Goal: Task Accomplishment & Management: Complete application form

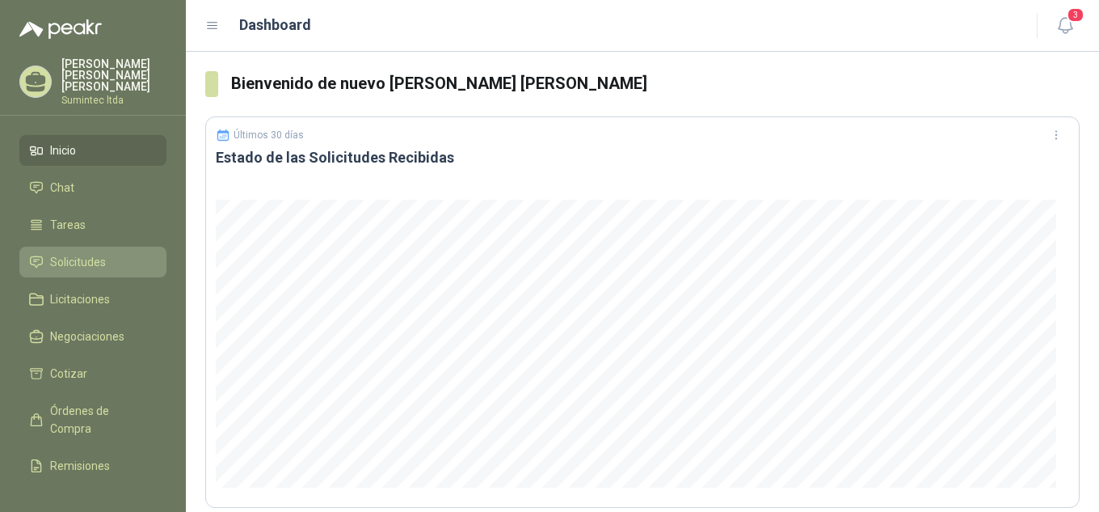
click at [100, 253] on span "Solicitudes" at bounding box center [78, 262] width 56 height 18
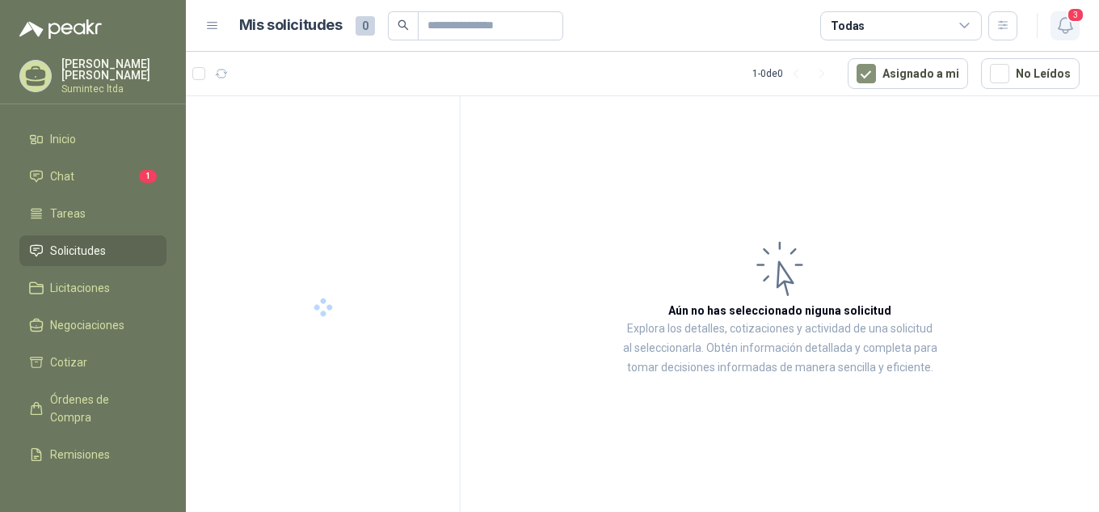
click at [1074, 20] on span "3" at bounding box center [1076, 14] width 18 height 15
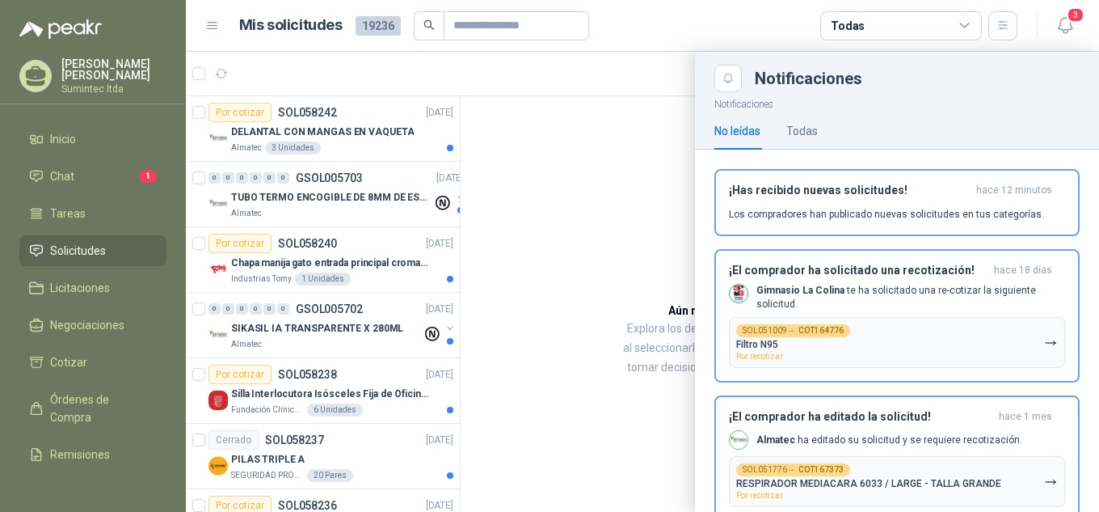
click at [353, 118] on div at bounding box center [643, 282] width 914 height 460
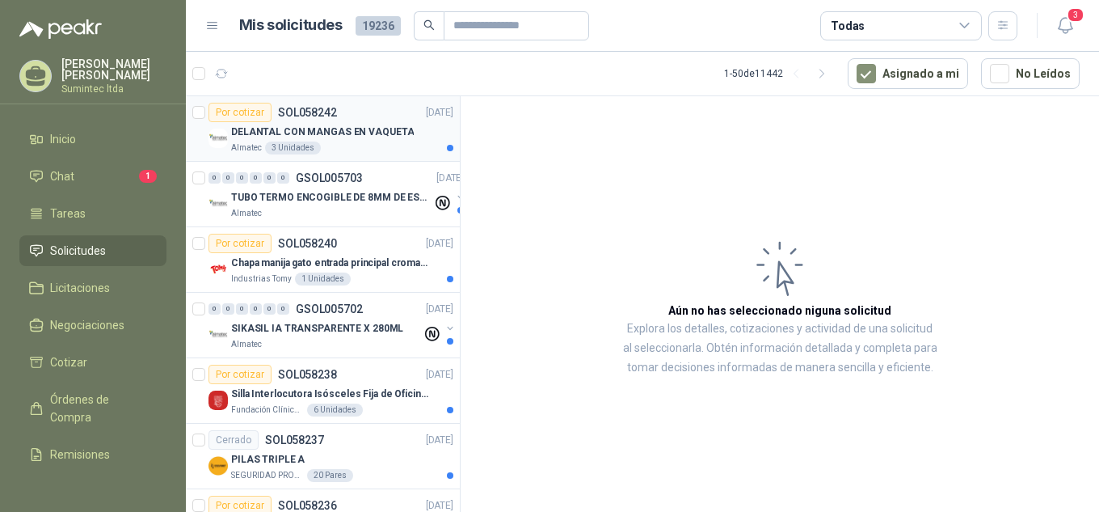
click at [360, 130] on p "DELANTAL CON MANGAS EN VAQUETA" at bounding box center [322, 131] width 183 height 15
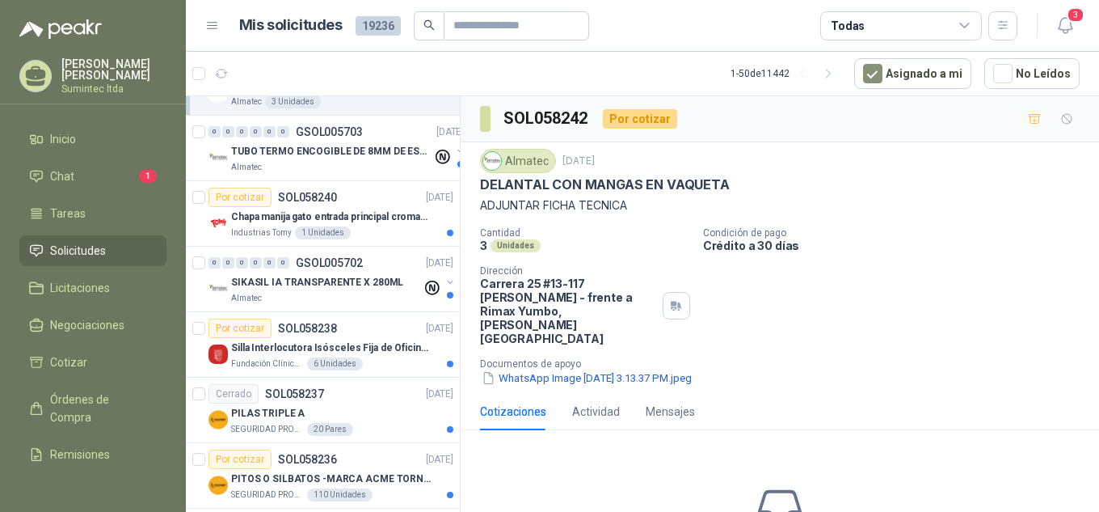
scroll to position [130, 0]
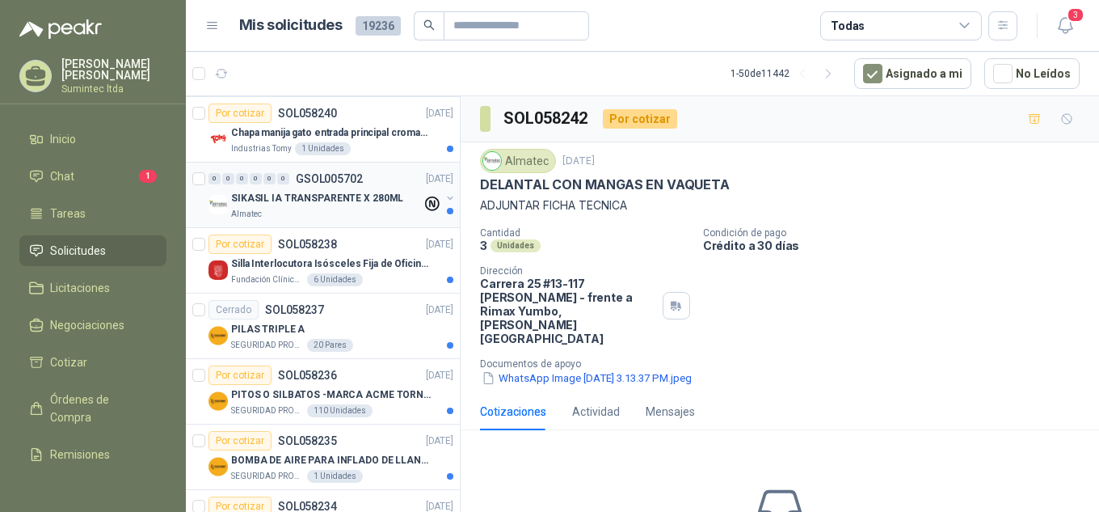
click at [267, 200] on p "SIKASIL IA TRANSPARENTE X 280ML" at bounding box center [317, 198] width 172 height 15
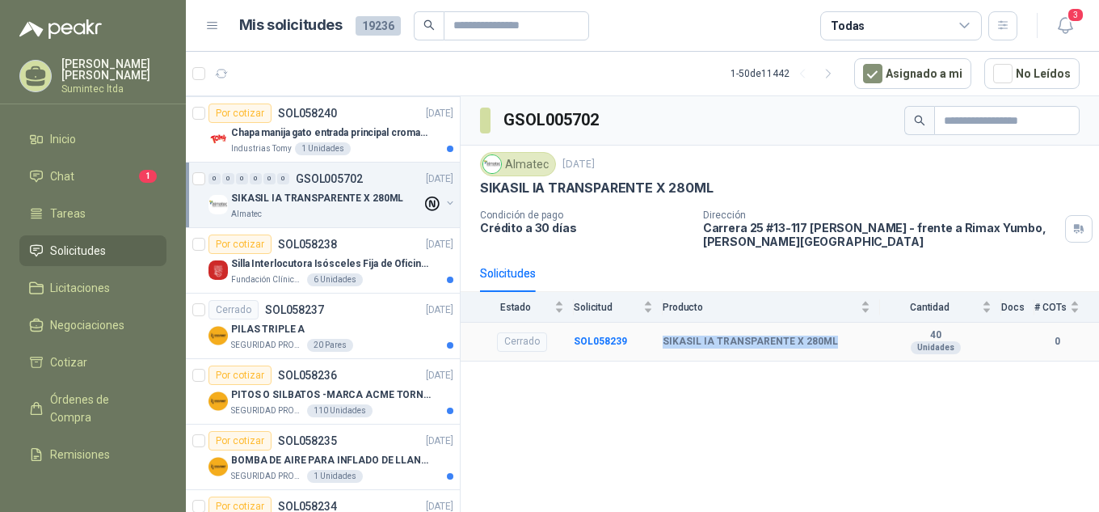
drag, startPoint x: 849, startPoint y: 341, endPoint x: 665, endPoint y: 345, distance: 184.4
click at [665, 345] on div "SIKASIL IA TRANSPARENTE X 280ML" at bounding box center [767, 341] width 208 height 13
copy b "SIKASIL IA TRANSPARENTE X 280ML"
click at [598, 338] on b "SOL058239" at bounding box center [600, 340] width 53 height 11
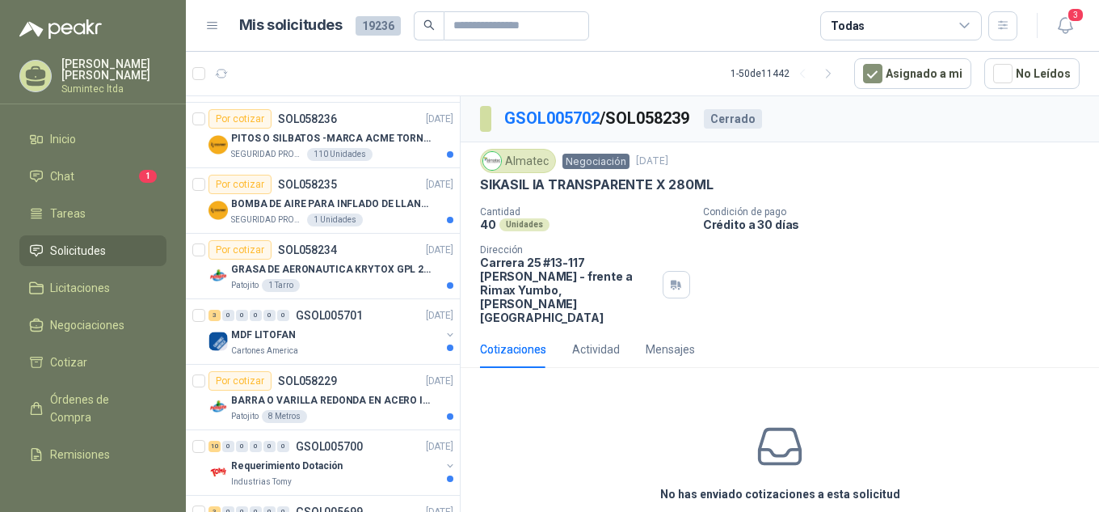
scroll to position [473, 0]
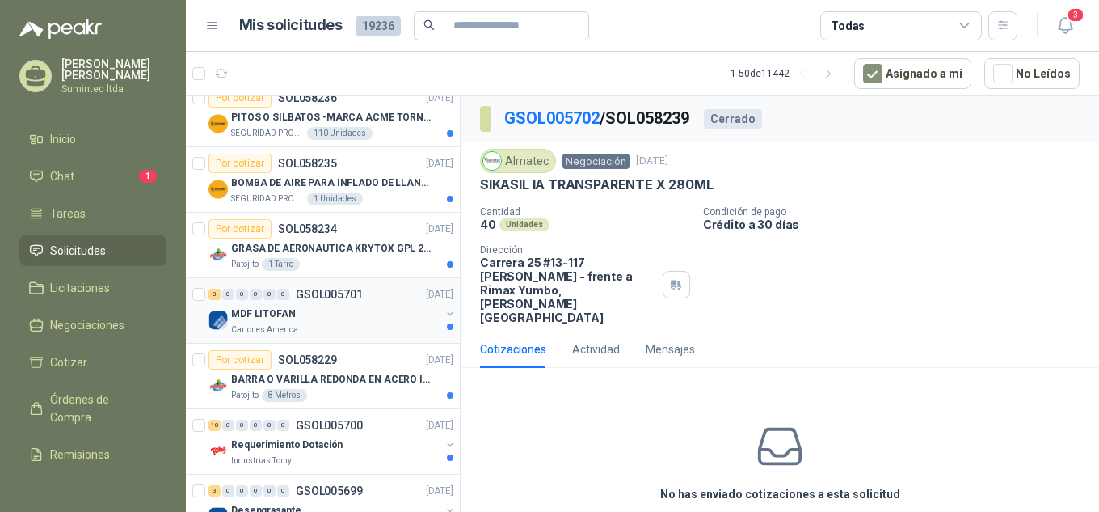
click at [295, 314] on div "MDF LITOFAN" at bounding box center [335, 313] width 209 height 19
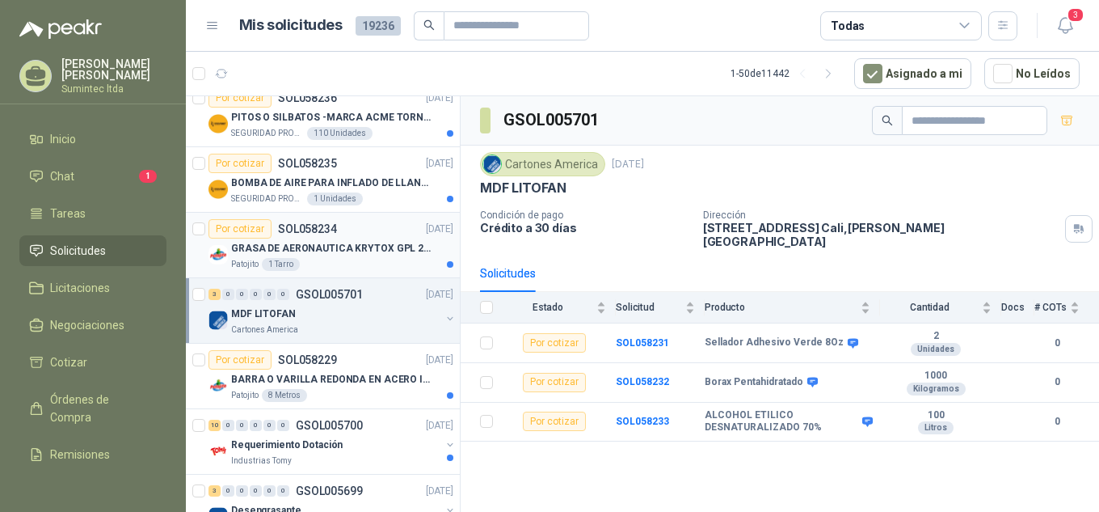
click at [314, 253] on p "GRASA DE AERONAUTICA KRYTOX GPL 207 (SE ADJUNTA IMAGEN DE REFERENCIA)" at bounding box center [331, 248] width 201 height 15
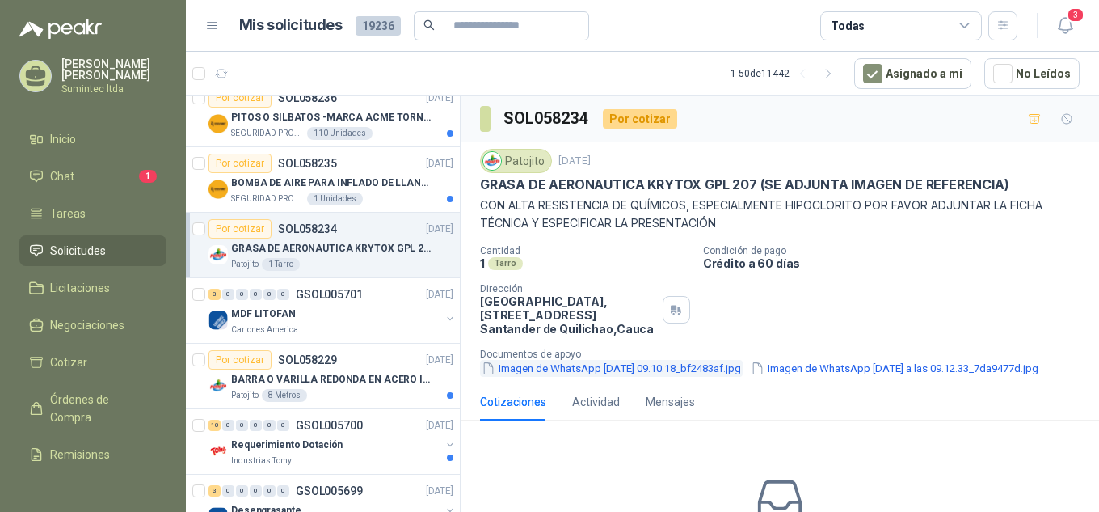
click at [559, 369] on button "Imagen de WhatsApp 2025-09-30 a las 09.10.18_bf2483af.jpg" at bounding box center [611, 368] width 263 height 17
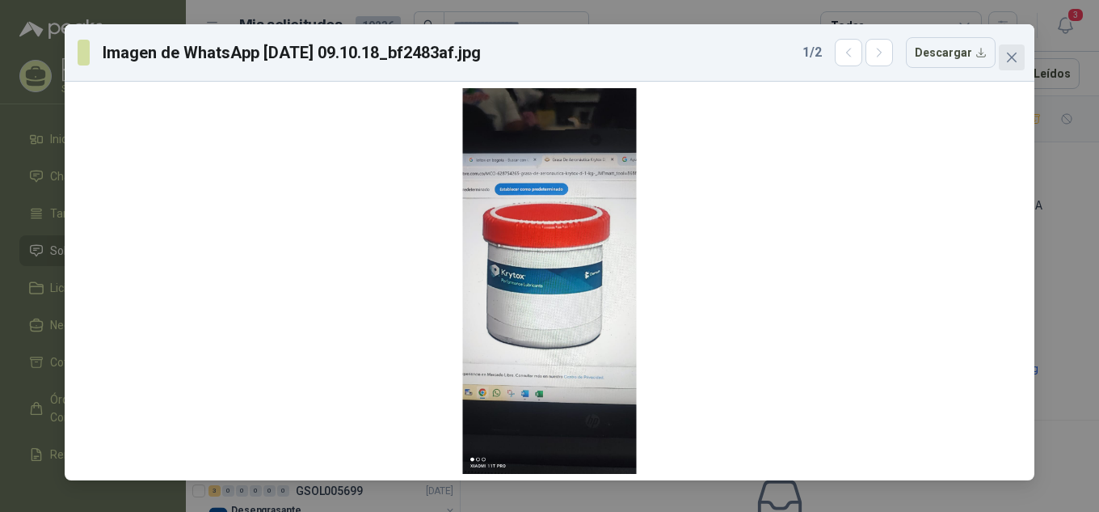
click at [1018, 54] on icon "close" at bounding box center [1012, 57] width 13 height 13
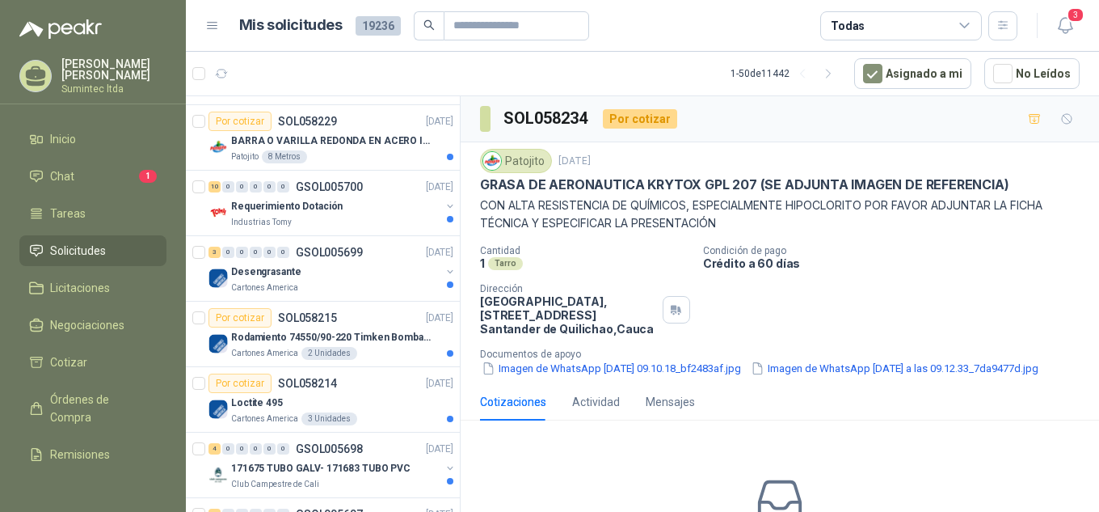
scroll to position [725, 0]
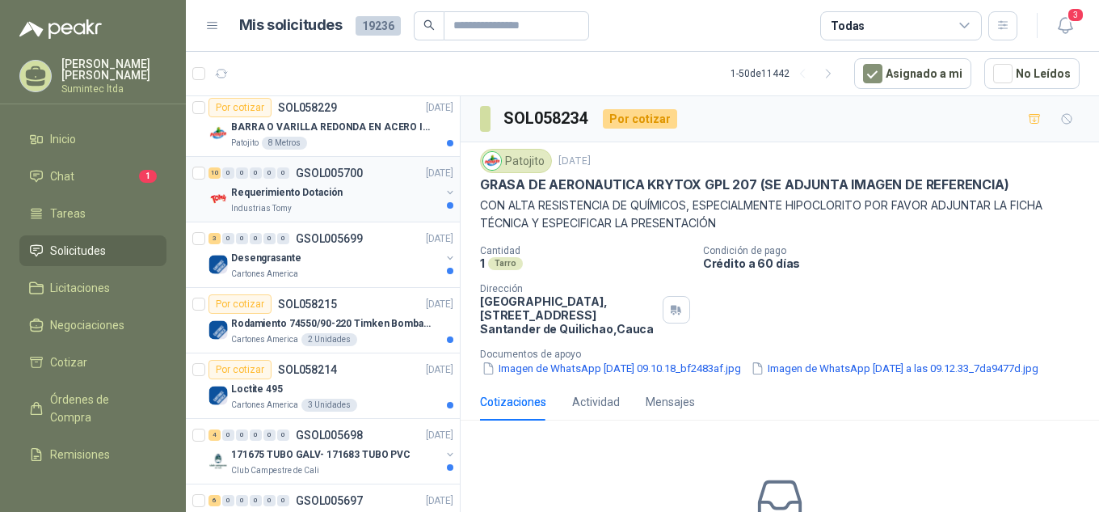
click at [357, 198] on div "Requerimiento Dotación" at bounding box center [335, 192] width 209 height 19
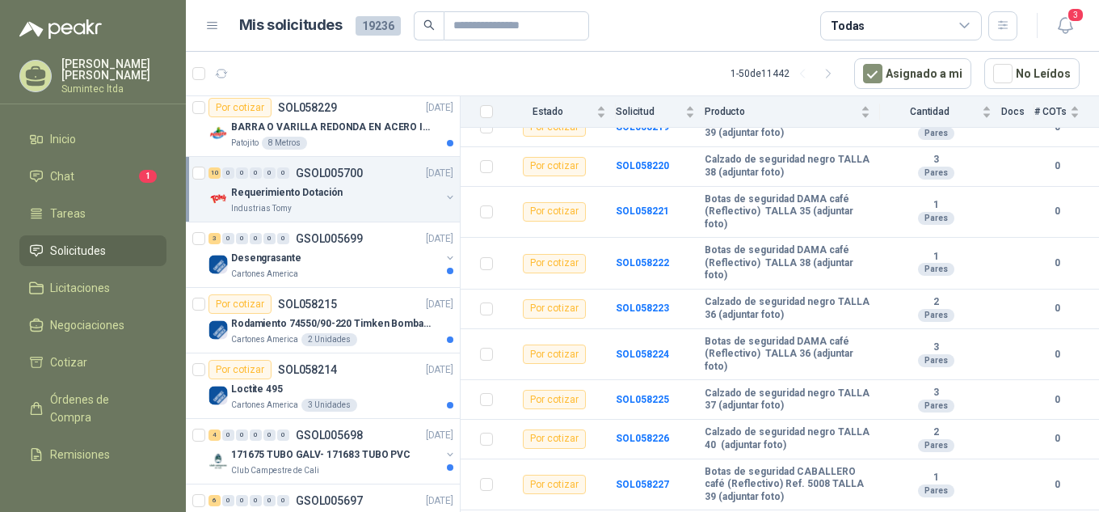
scroll to position [237, 0]
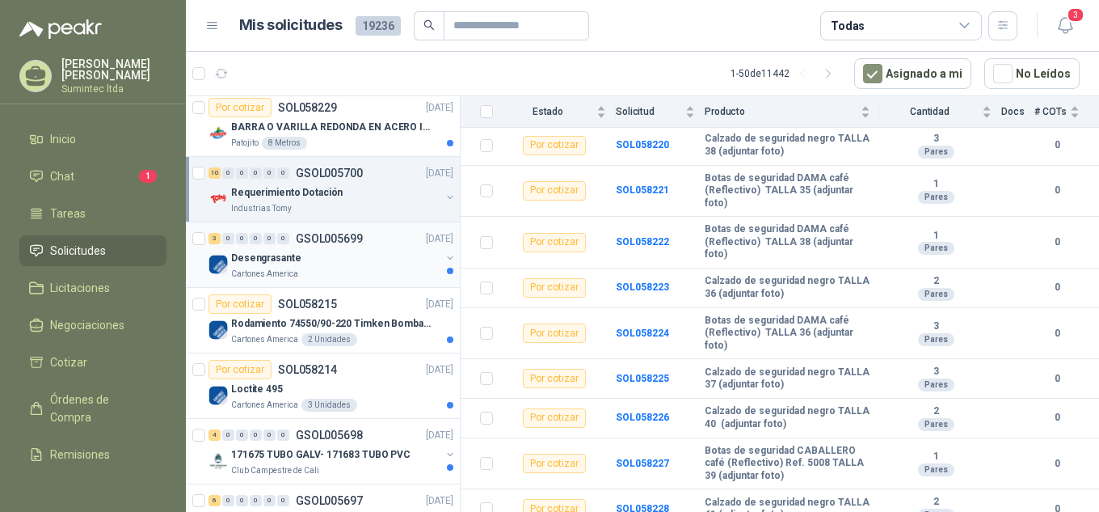
click at [312, 260] on div "Desengrasante" at bounding box center [335, 257] width 209 height 19
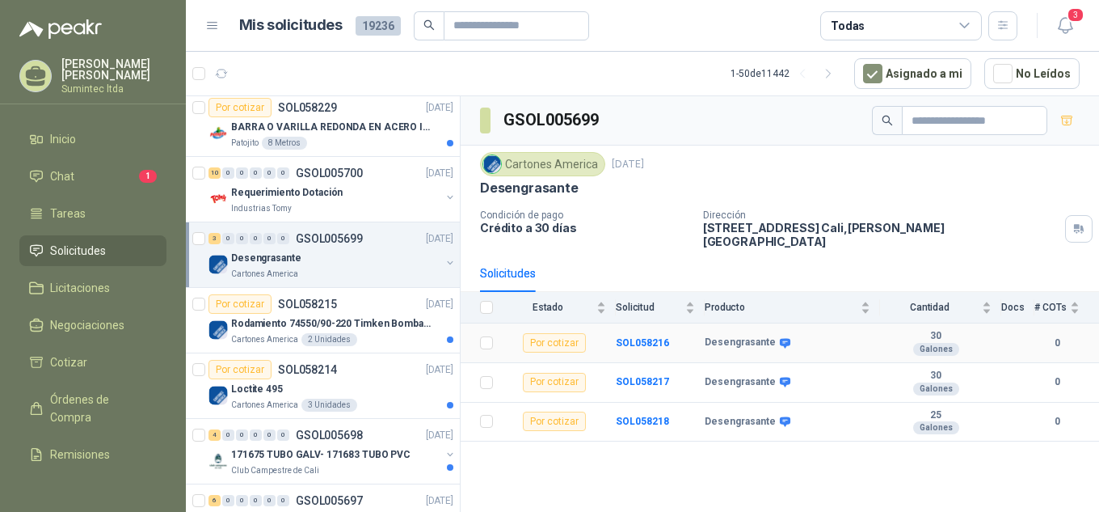
click at [779, 337] on icon at bounding box center [785, 343] width 12 height 12
click at [780, 338] on icon at bounding box center [785, 343] width 11 height 10
click at [647, 323] on td "SOL058216" at bounding box center [660, 343] width 89 height 40
click at [655, 337] on b "SOL058216" at bounding box center [642, 342] width 53 height 11
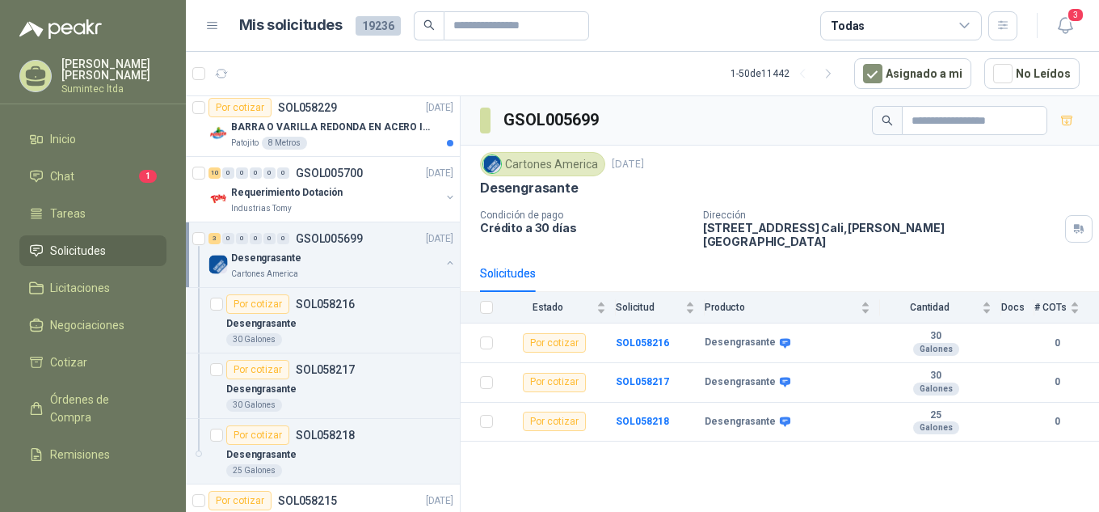
click at [331, 256] on div "Desengrasante" at bounding box center [335, 257] width 209 height 19
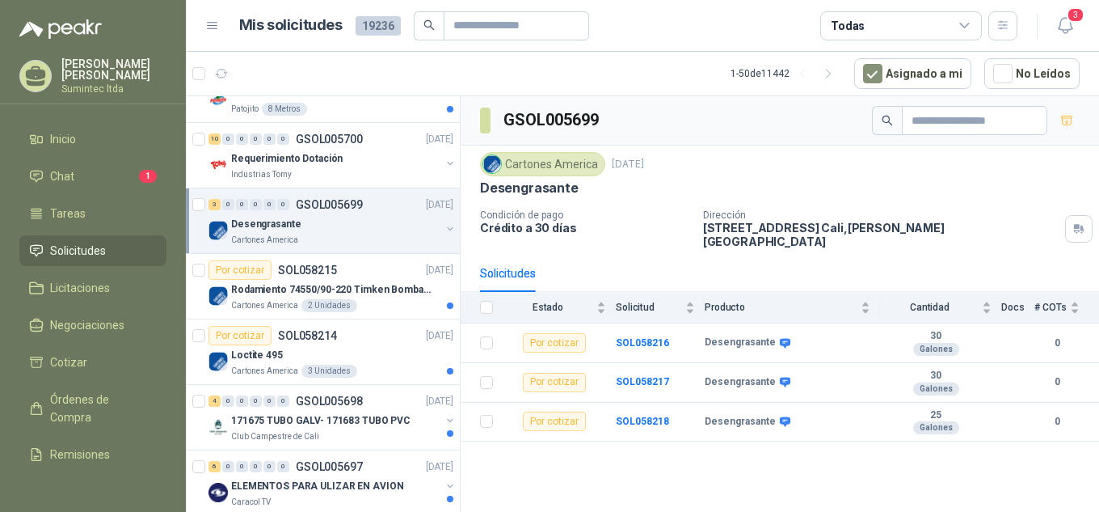
scroll to position [871, 0]
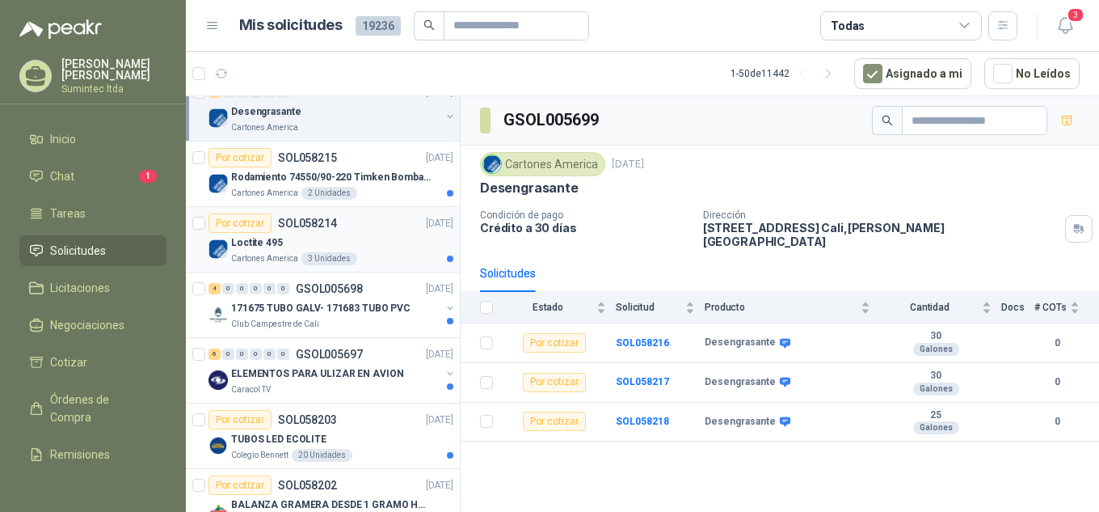
click at [349, 231] on div "Por cotizar SOL058214 30/09/25 Loctite 495 Cartones America 3 Unidades" at bounding box center [331, 239] width 245 height 52
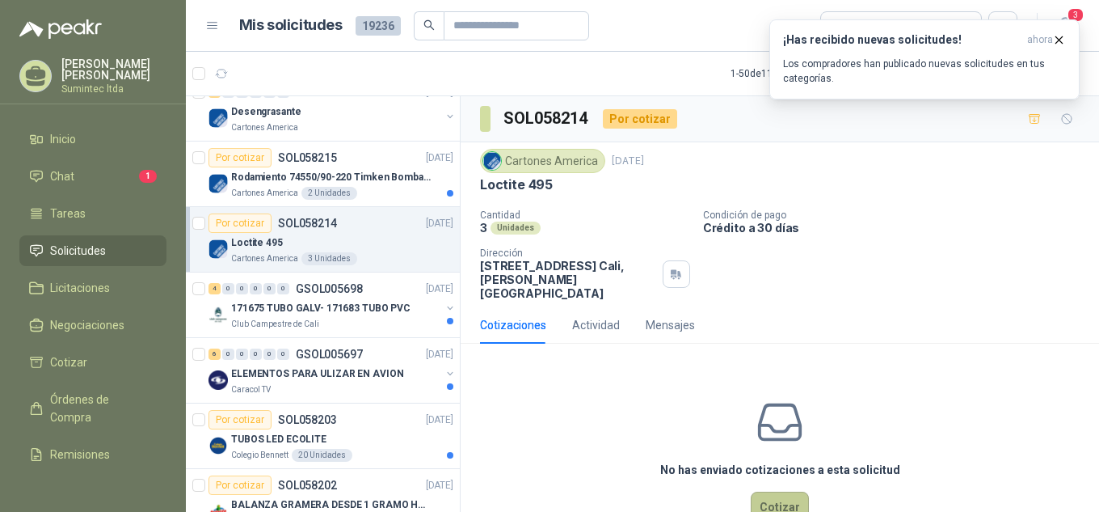
click at [776, 492] on button "Cotizar" at bounding box center [780, 507] width 58 height 31
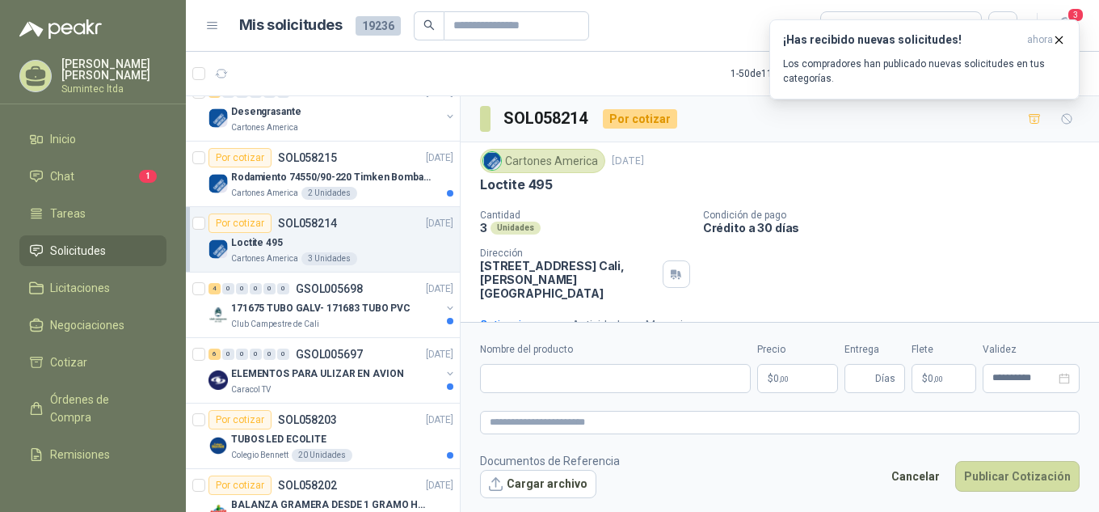
click at [521, 186] on p "Loctite 495" at bounding box center [516, 184] width 73 height 17
copy div "Loctite 495"
click at [572, 380] on input "Nombre del producto" at bounding box center [615, 378] width 271 height 29
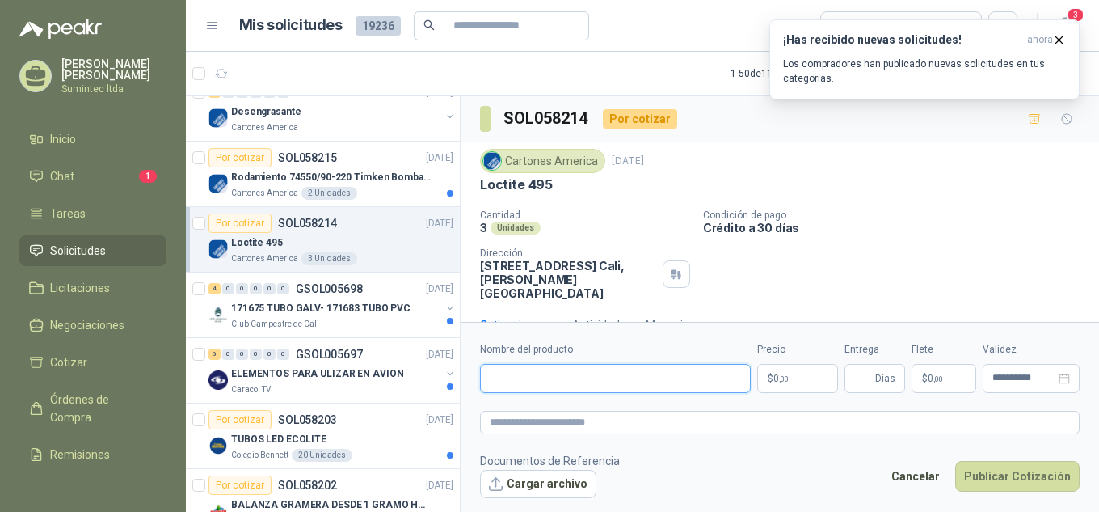
paste input "**********"
type input "**********"
click at [593, 428] on textarea at bounding box center [780, 422] width 600 height 23
paste textarea "**********"
type textarea "**********"
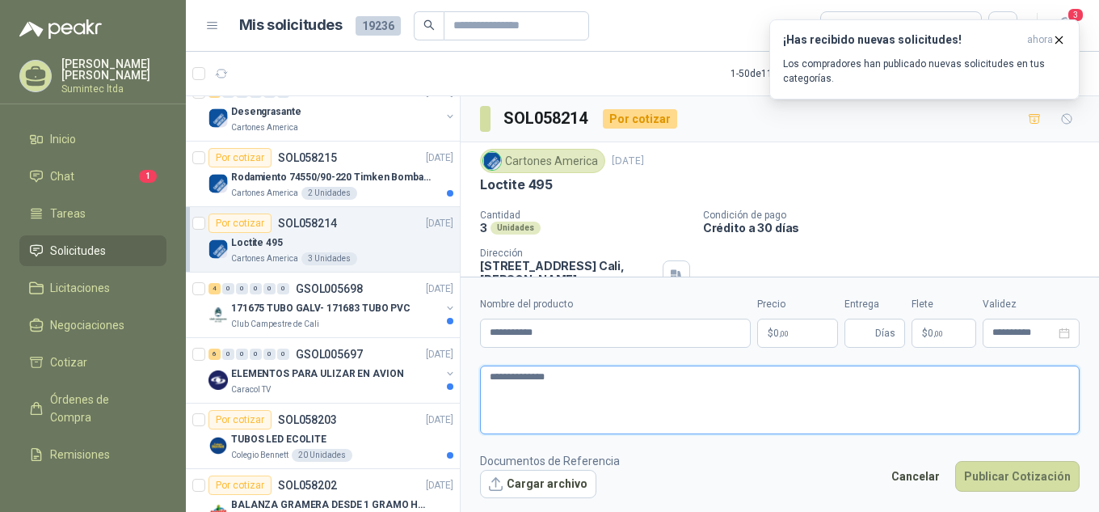
type textarea "**********"
click at [804, 339] on p "$ 0 ,00" at bounding box center [797, 333] width 81 height 29
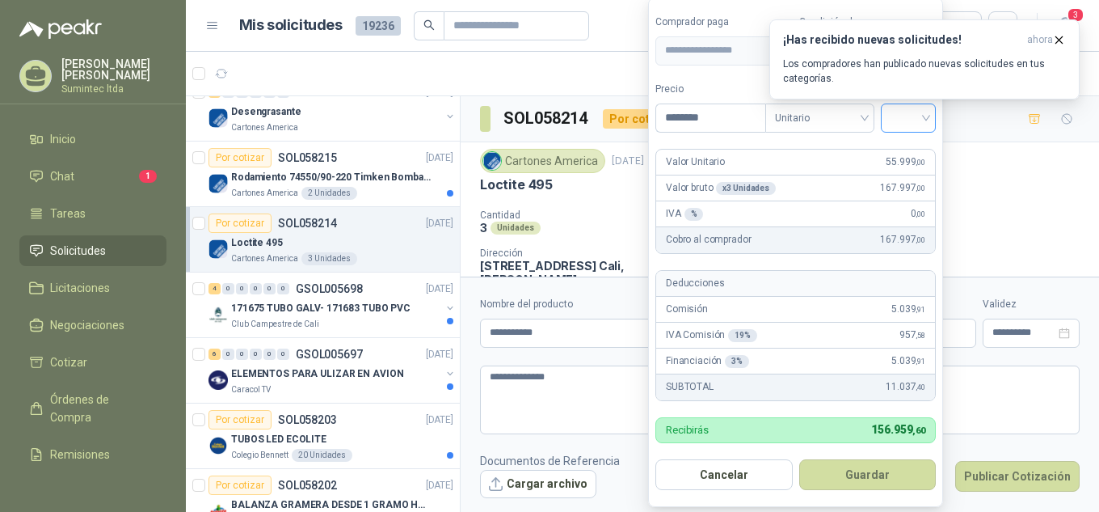
type input "********"
click at [924, 119] on input "search" at bounding box center [909, 116] width 36 height 24
click at [918, 150] on div "19%" at bounding box center [912, 151] width 30 height 18
click at [1061, 40] on icon "button" at bounding box center [1060, 39] width 6 height 6
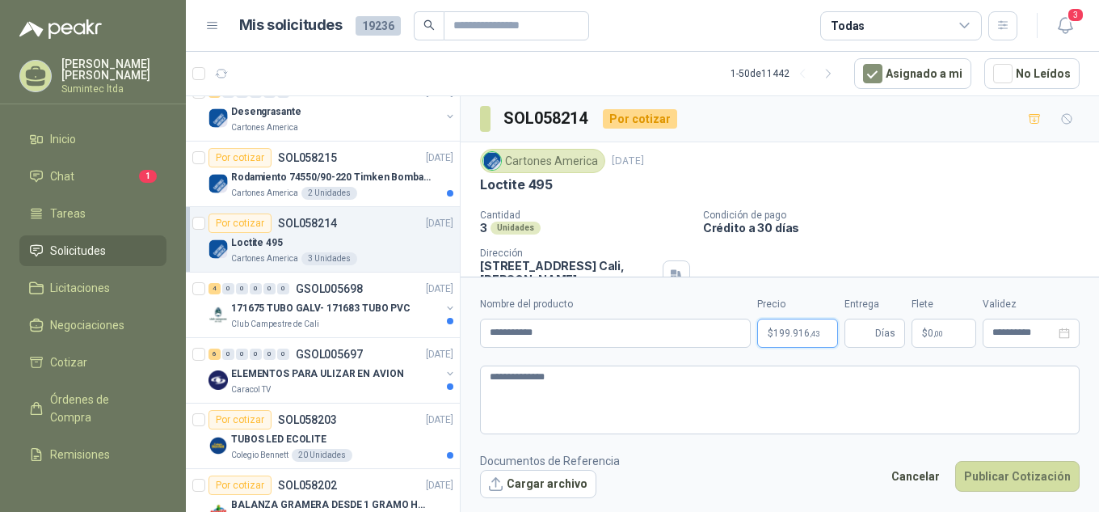
click at [795, 325] on body "Melanie Veles Lopez Sumintec ltda Inicio Chat 1 Tareas Solicitudes Licitaciones…" at bounding box center [549, 256] width 1099 height 512
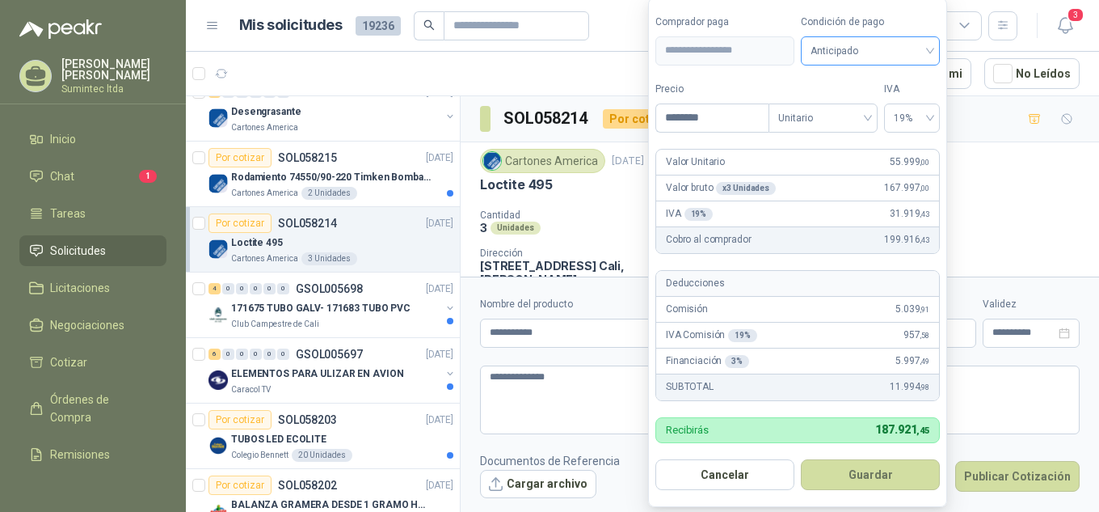
click at [860, 45] on span "Anticipado" at bounding box center [871, 51] width 120 height 24
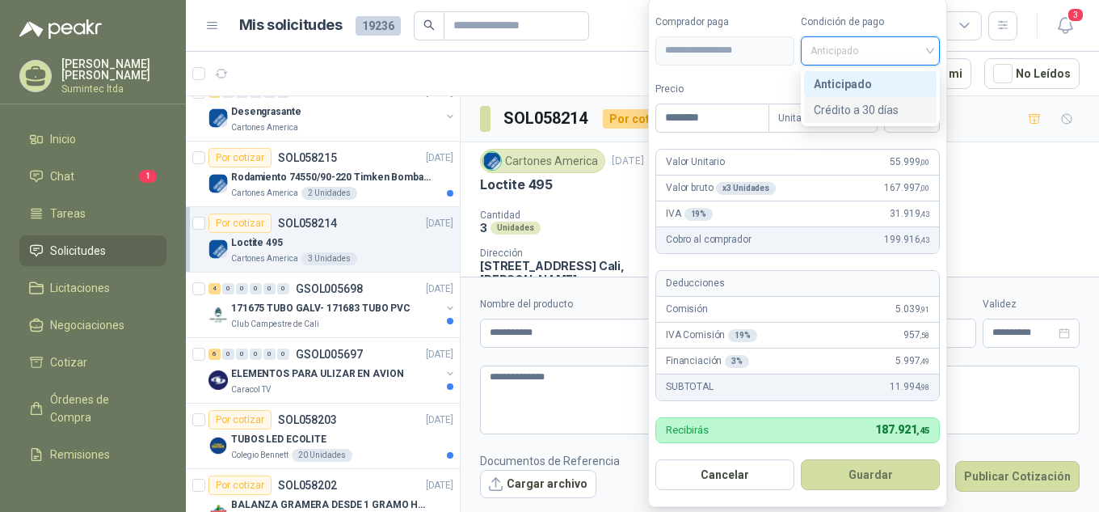
click at [890, 110] on div "Crédito a 30 días" at bounding box center [870, 110] width 113 height 18
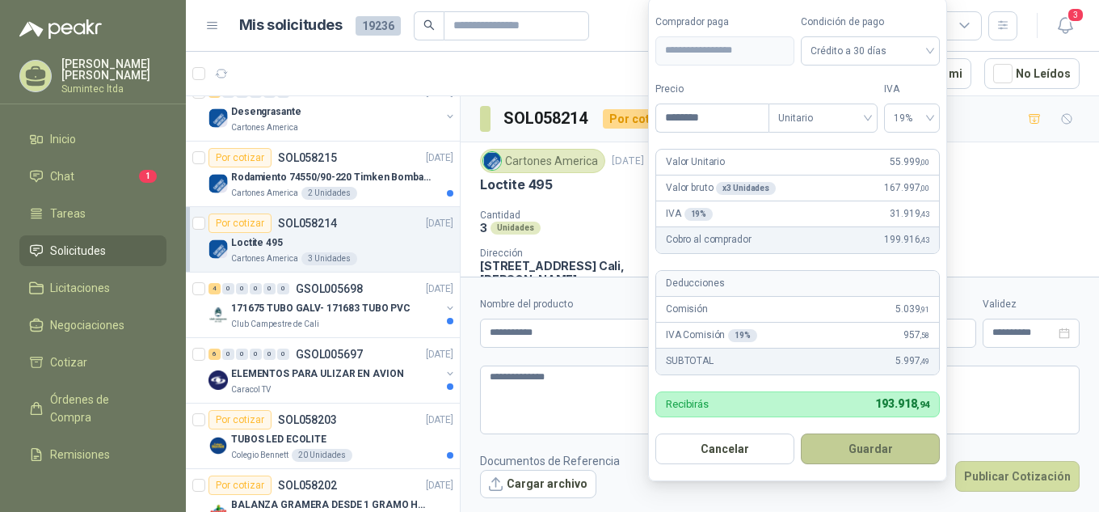
click at [892, 458] on button "Guardar" at bounding box center [870, 448] width 139 height 31
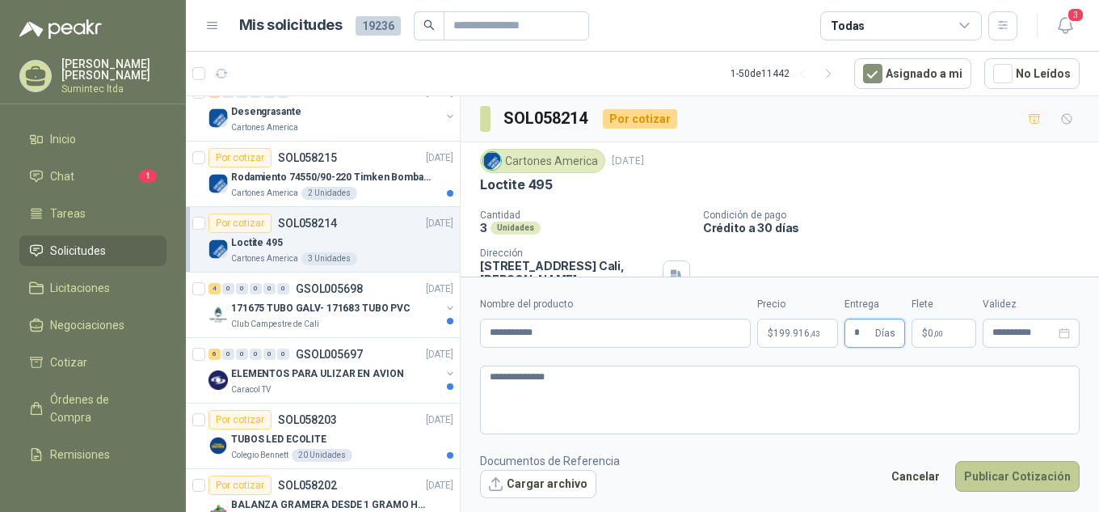
type input "*"
click at [985, 482] on button "Publicar Cotización" at bounding box center [1018, 476] width 124 height 31
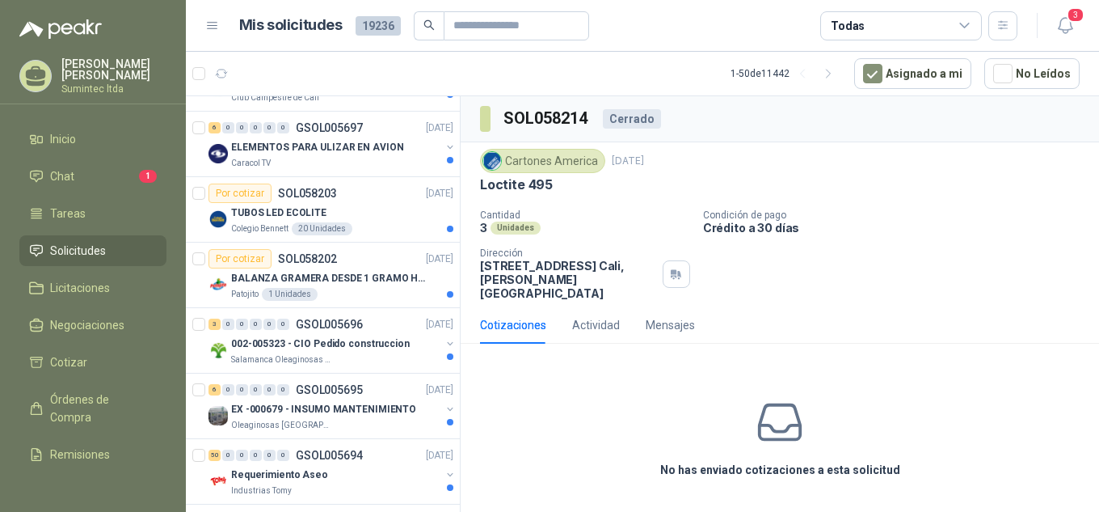
scroll to position [1137, 0]
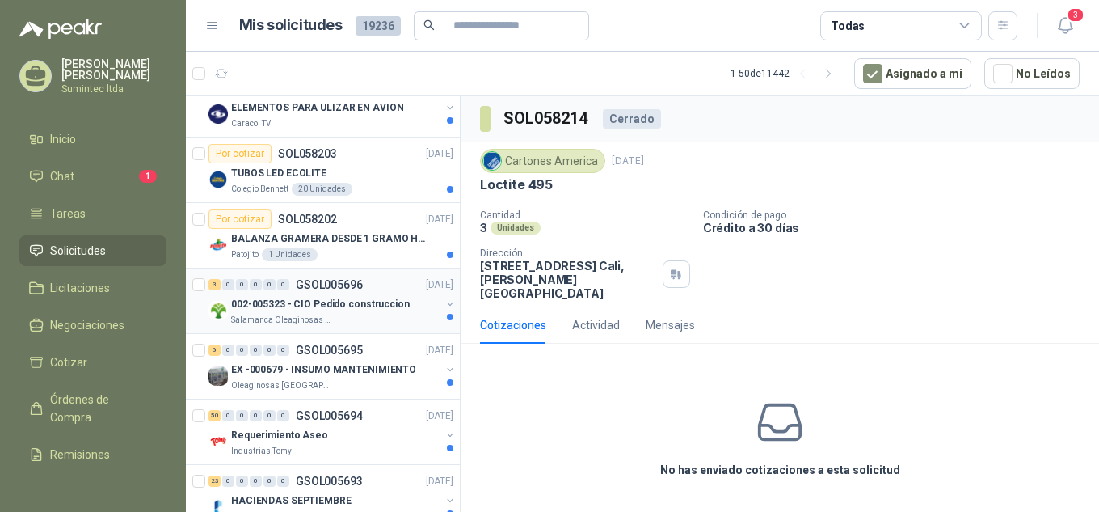
click at [311, 307] on p "002-005323 - CIO Pedido construccion" at bounding box center [320, 304] width 179 height 15
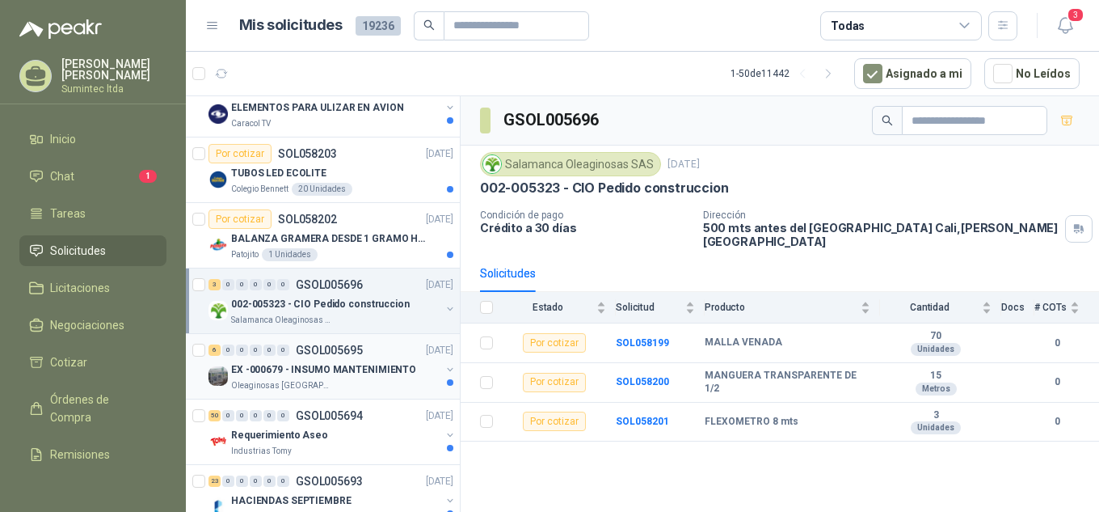
click at [302, 374] on p "EX -000679 - INSUMO MANTENIMIENTO" at bounding box center [323, 369] width 185 height 15
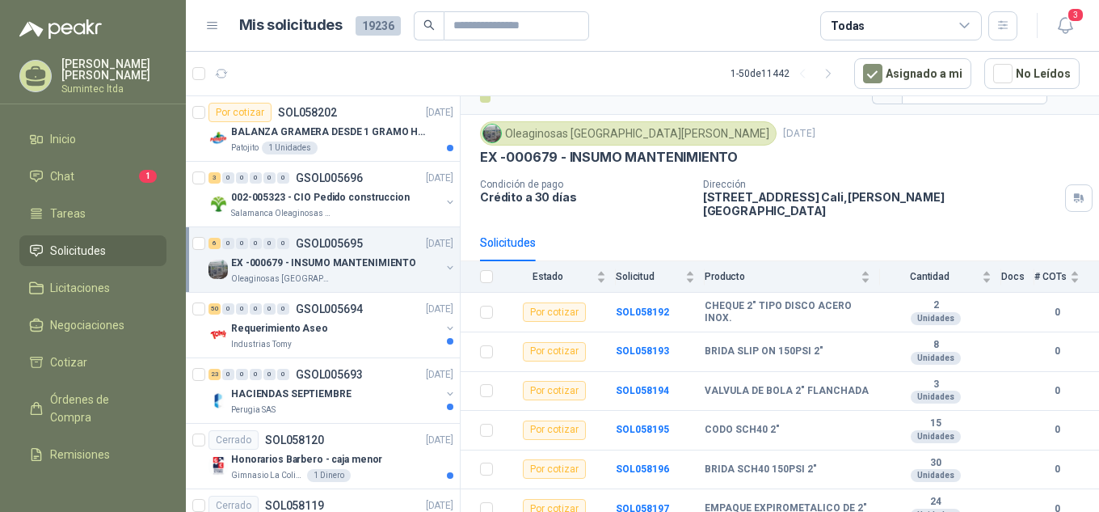
scroll to position [1298, 0]
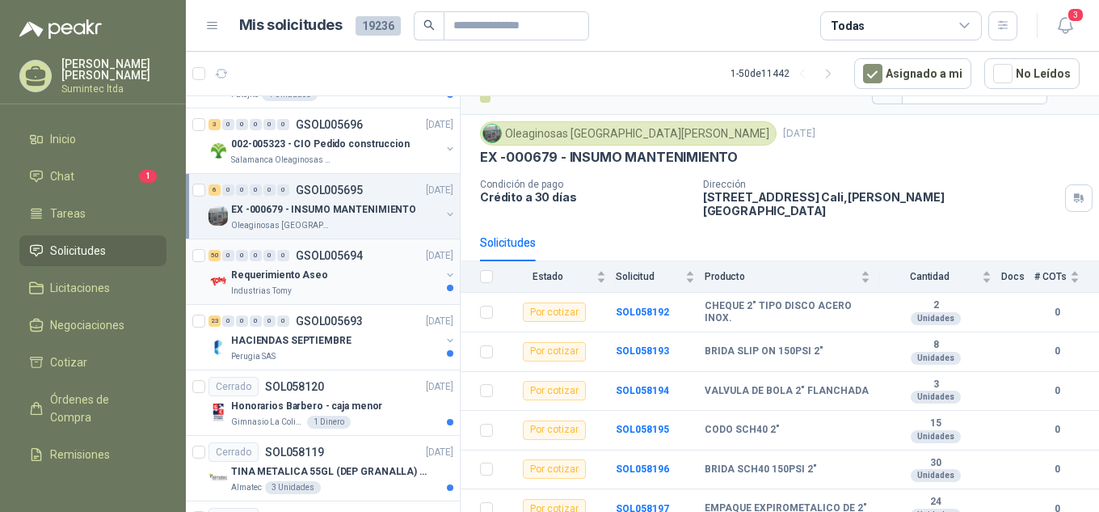
click at [340, 275] on div "Requerimiento Aseo" at bounding box center [335, 274] width 209 height 19
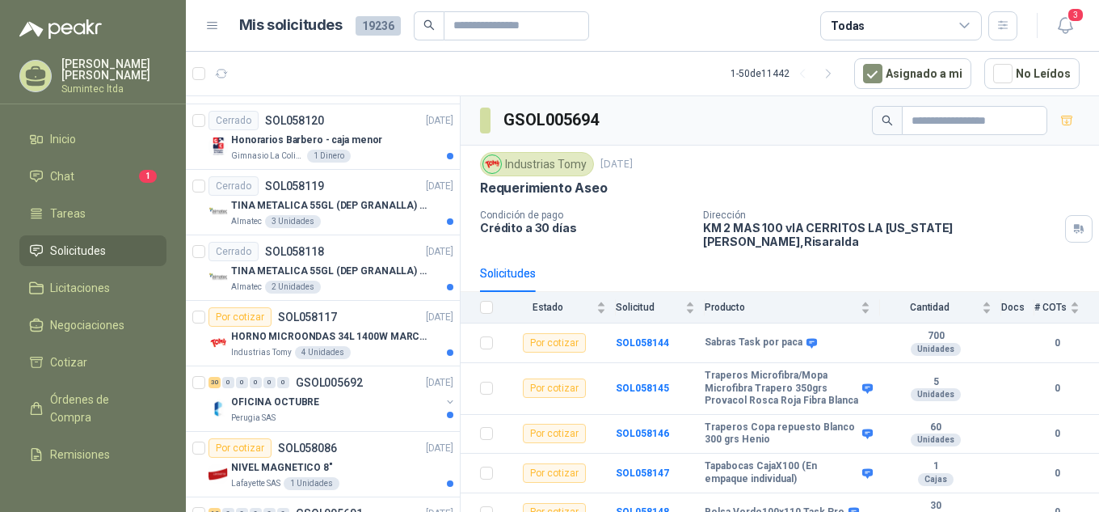
scroll to position [1584, 0]
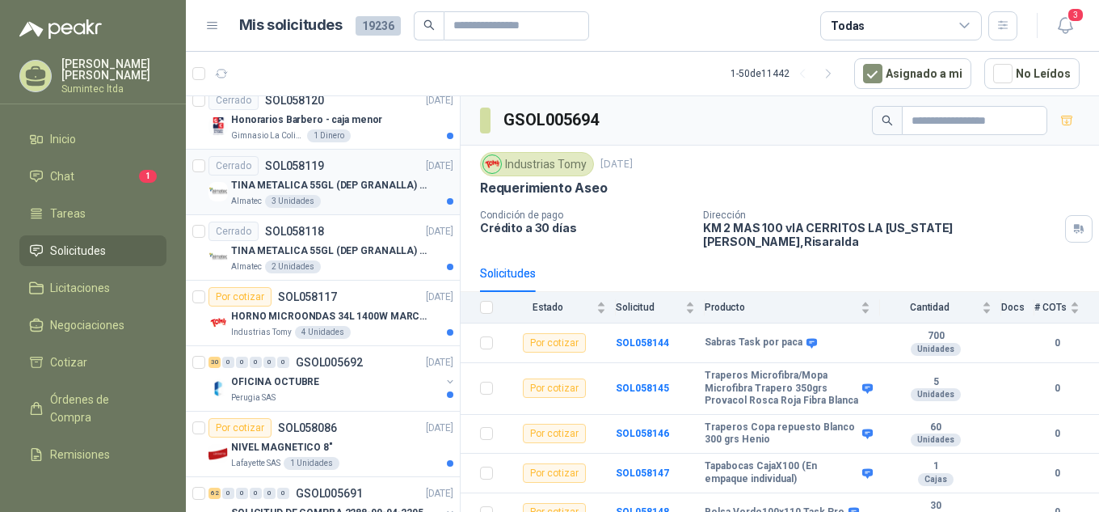
click at [352, 187] on p "TINA METALICA 55GL (DEP GRANALLA) CON TAPA" at bounding box center [331, 185] width 201 height 15
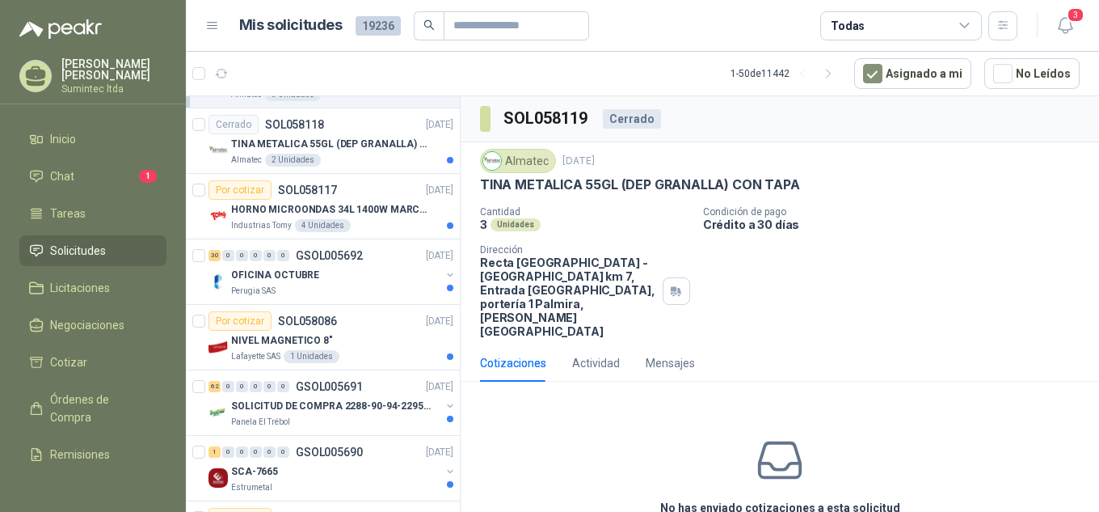
scroll to position [1736, 0]
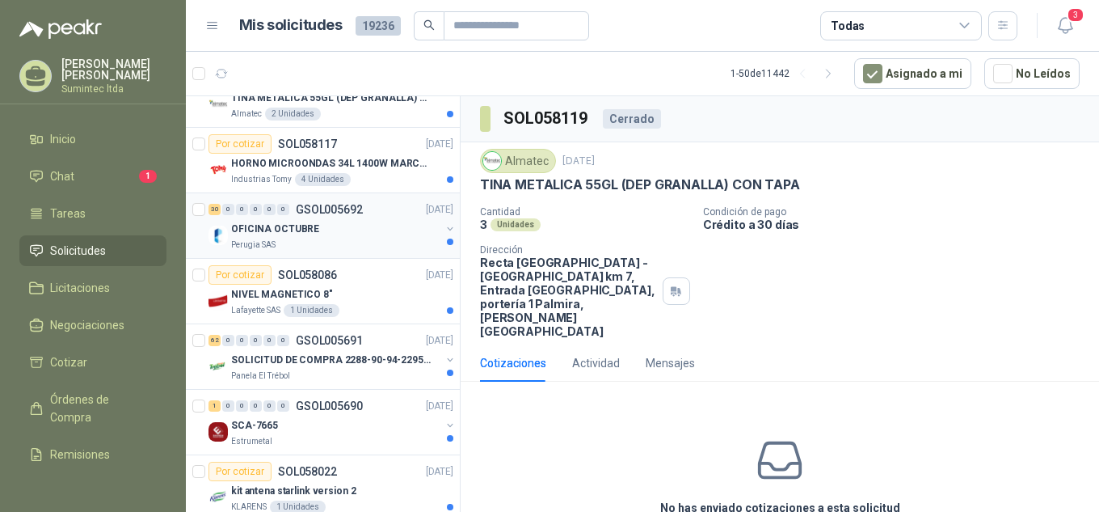
click at [338, 233] on div "OFICINA OCTUBRE" at bounding box center [335, 228] width 209 height 19
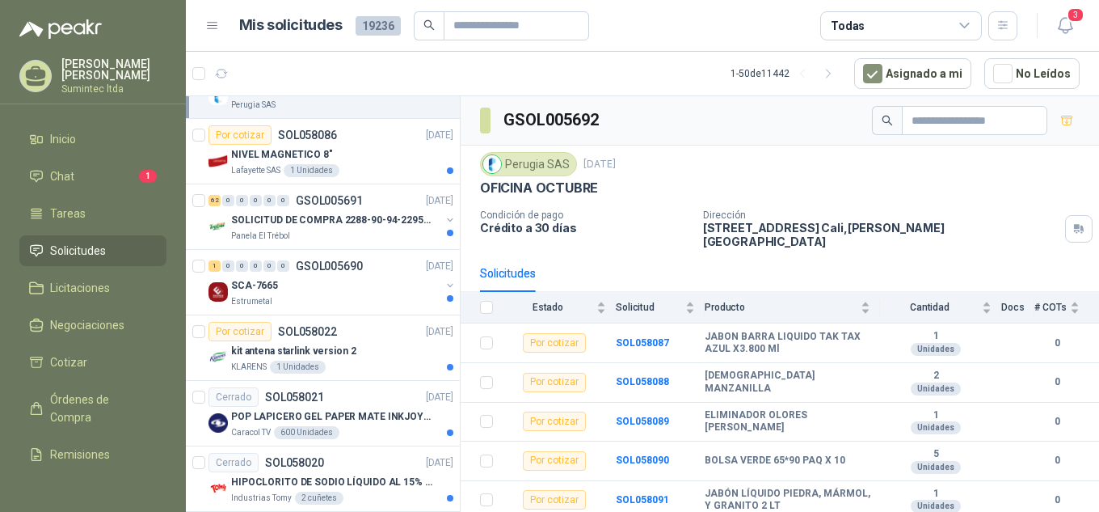
scroll to position [1889, 0]
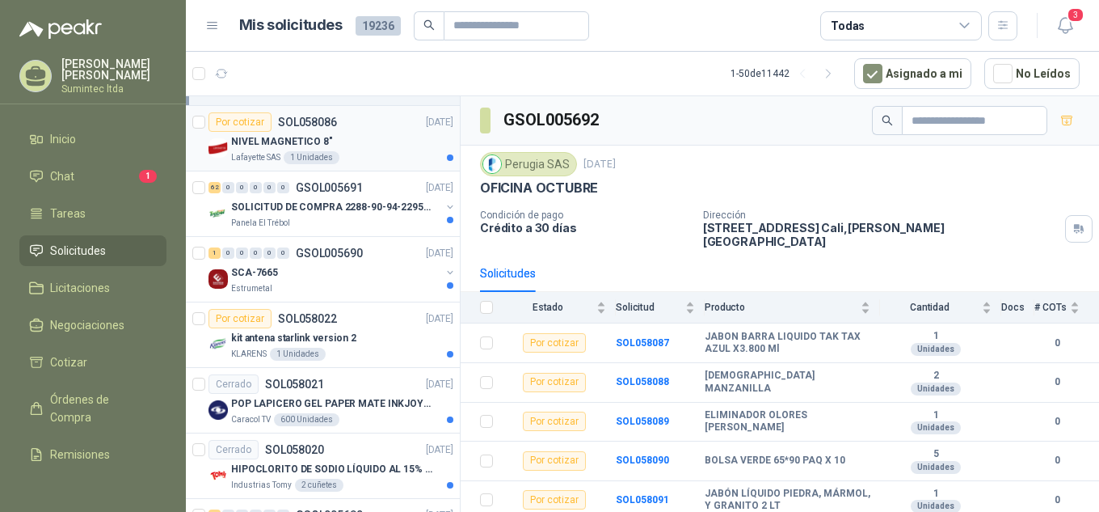
click at [308, 154] on div "1 Unidades" at bounding box center [312, 157] width 56 height 13
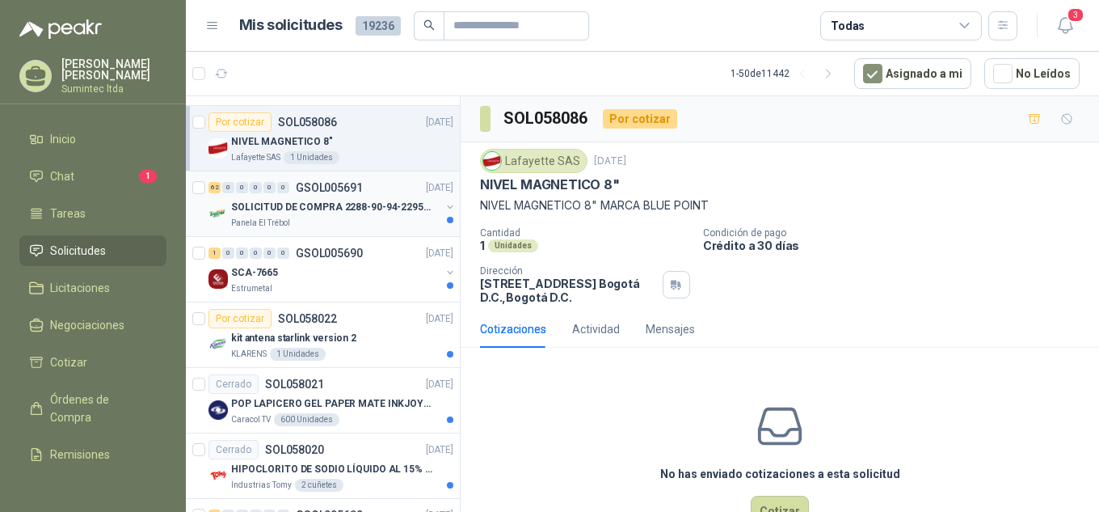
click at [389, 217] on div "Panela El Trébol" at bounding box center [335, 223] width 209 height 13
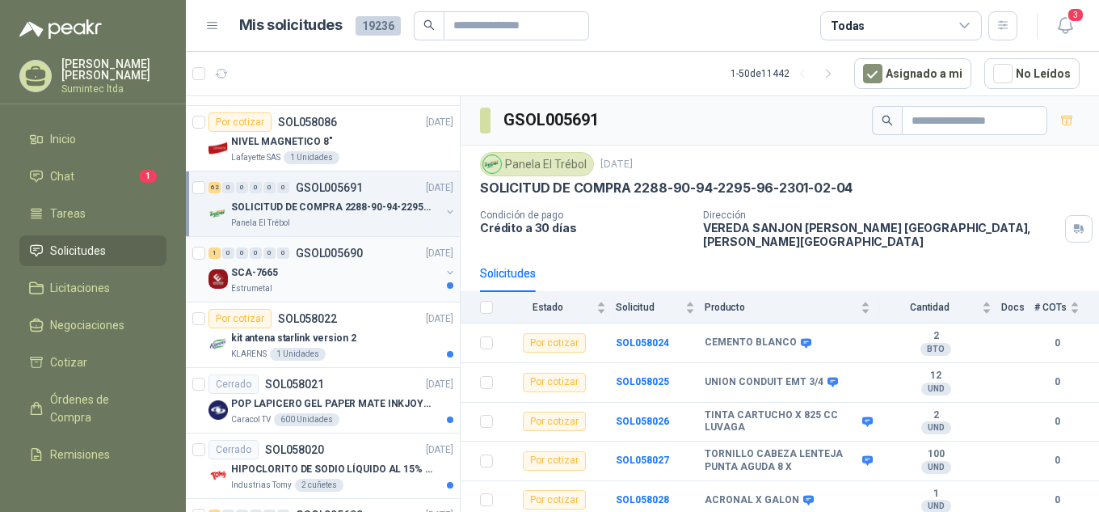
click at [373, 279] on div "SCA-7665" at bounding box center [335, 272] width 209 height 19
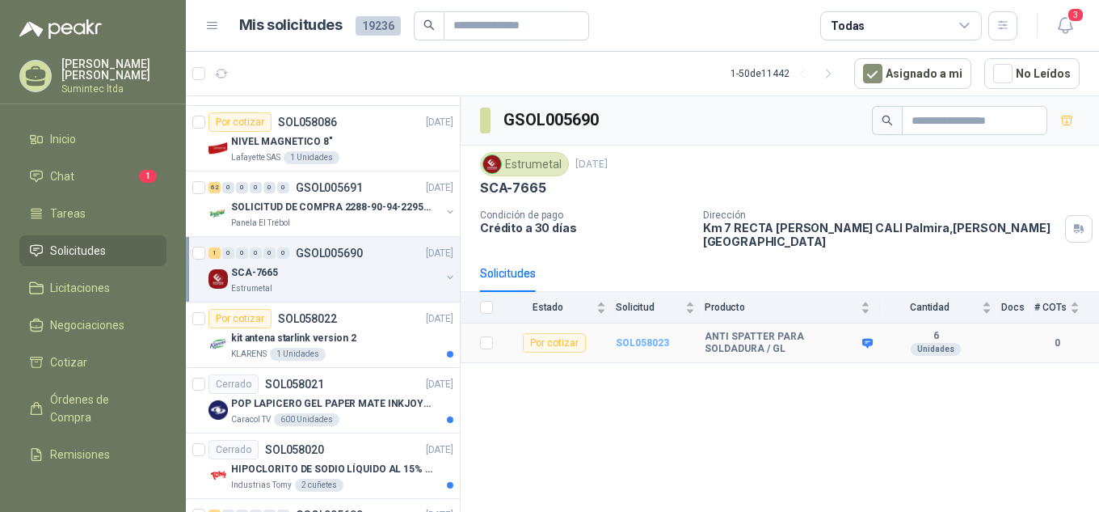
click at [637, 337] on b "SOL058023" at bounding box center [642, 342] width 53 height 11
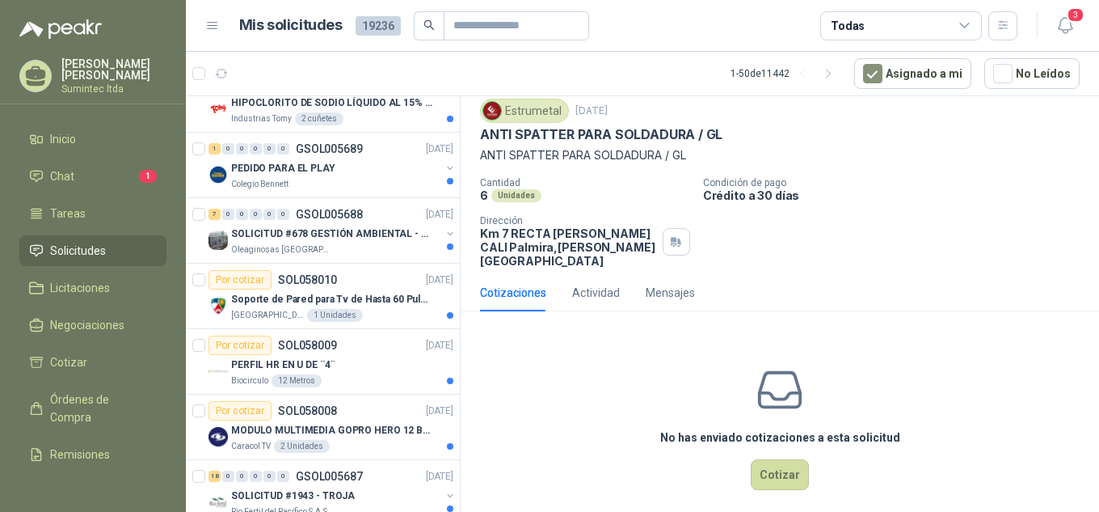
scroll to position [2333, 0]
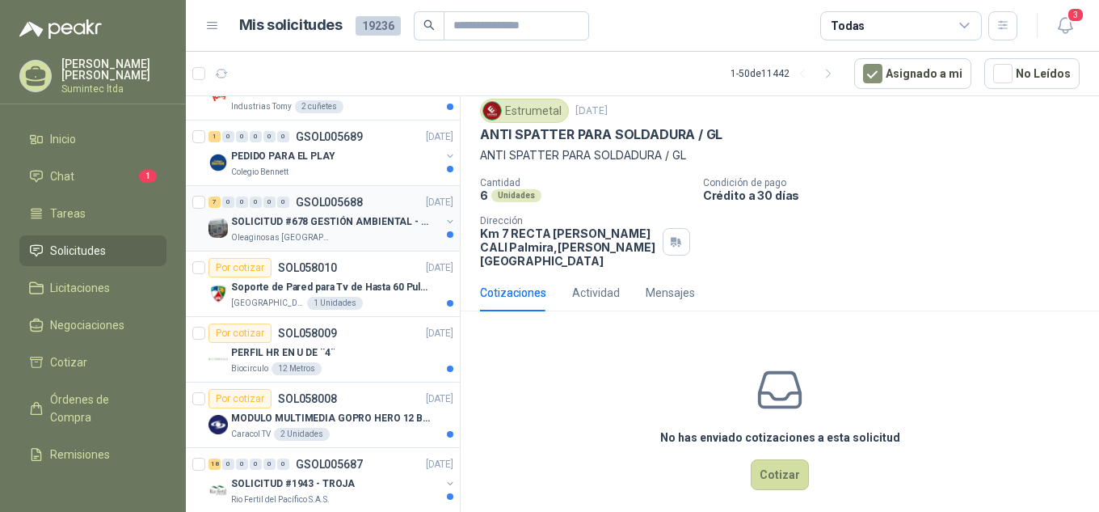
click at [378, 235] on div "Oleaginosas [GEOGRAPHIC_DATA][PERSON_NAME]" at bounding box center [335, 237] width 209 height 13
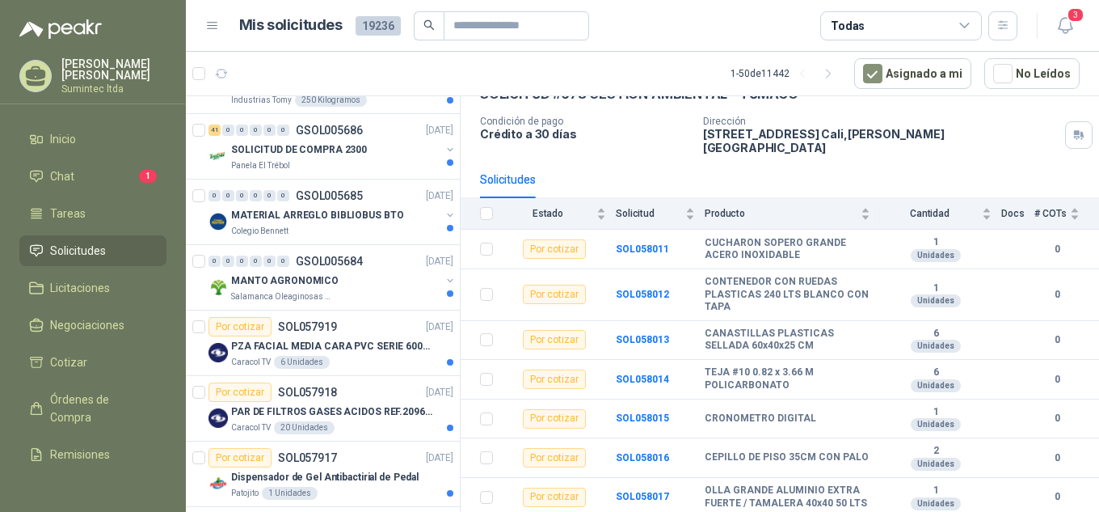
scroll to position [2741, 0]
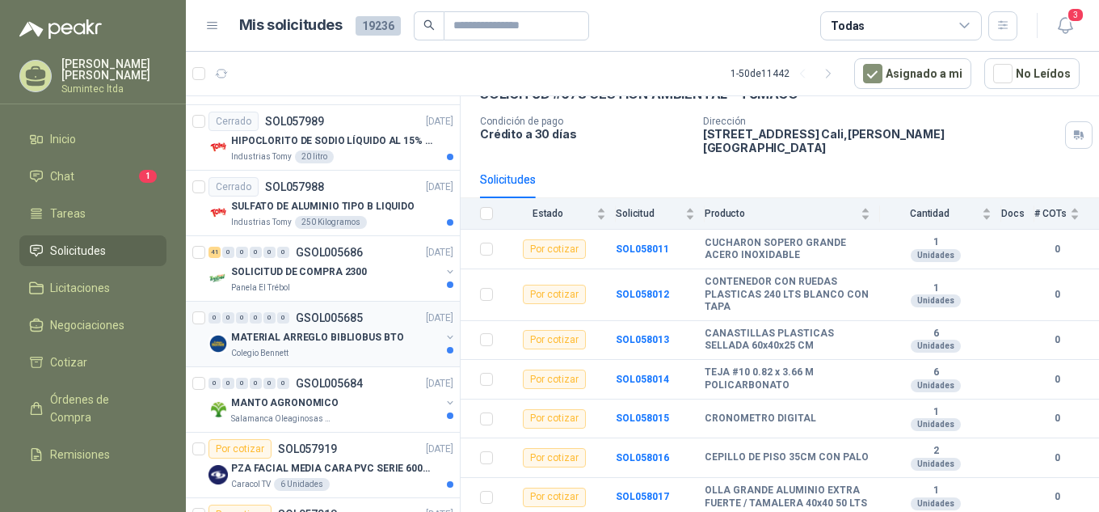
click at [355, 359] on div "Colegio Bennett" at bounding box center [335, 353] width 209 height 13
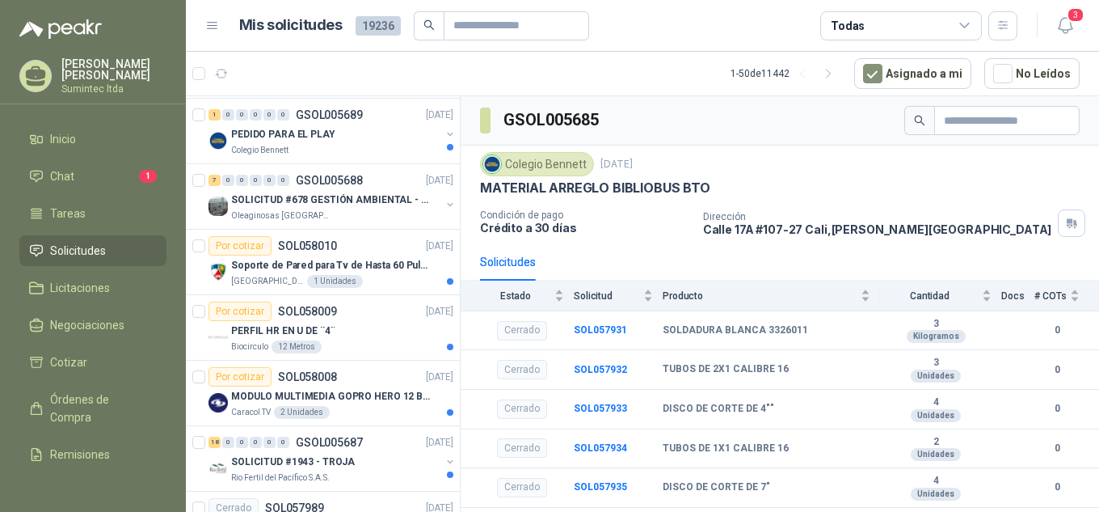
scroll to position [2334, 0]
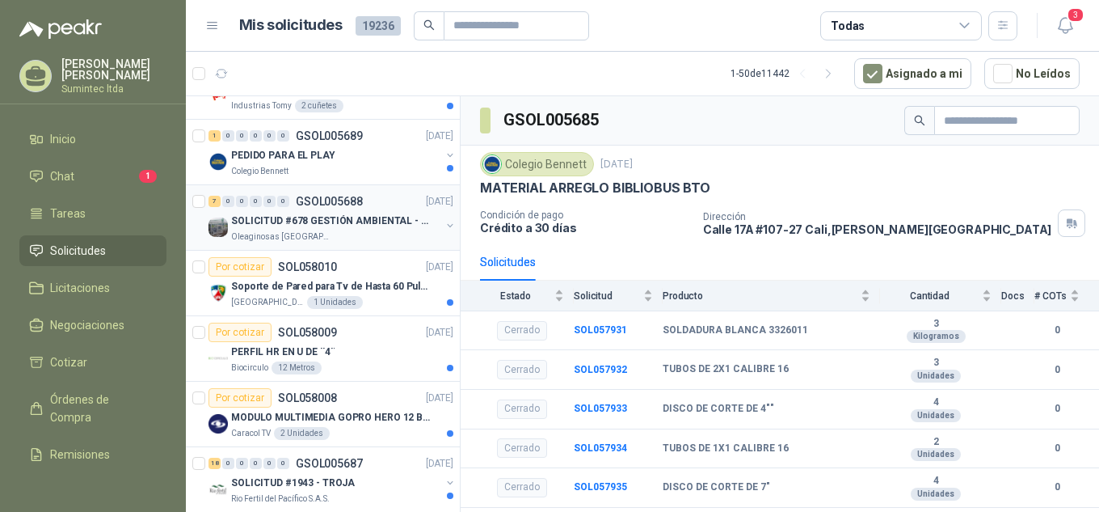
click at [353, 237] on div "Oleaginosas [GEOGRAPHIC_DATA][PERSON_NAME]" at bounding box center [335, 236] width 209 height 13
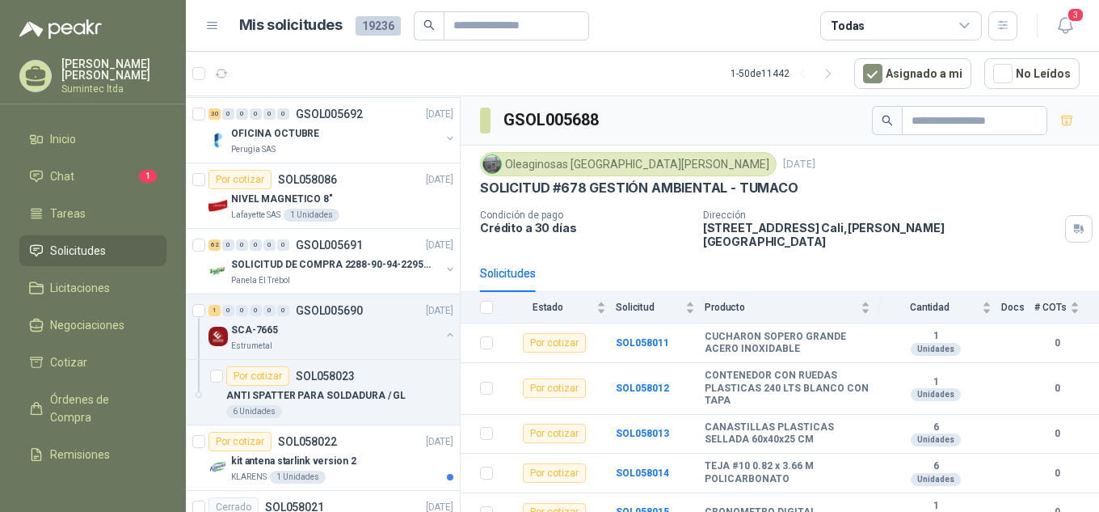
scroll to position [1819, 0]
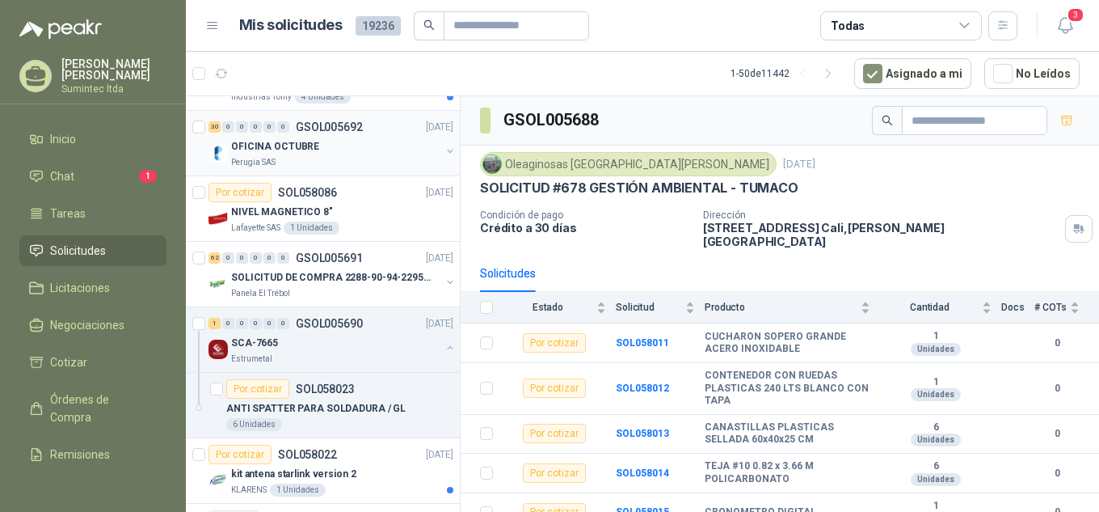
click at [342, 139] on div "OFICINA OCTUBRE" at bounding box center [335, 146] width 209 height 19
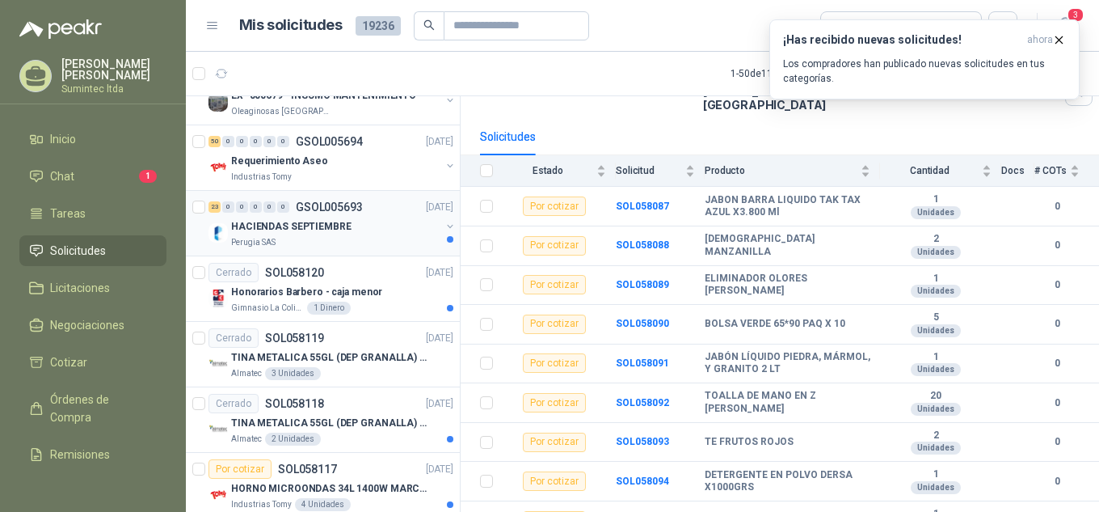
scroll to position [1398, 0]
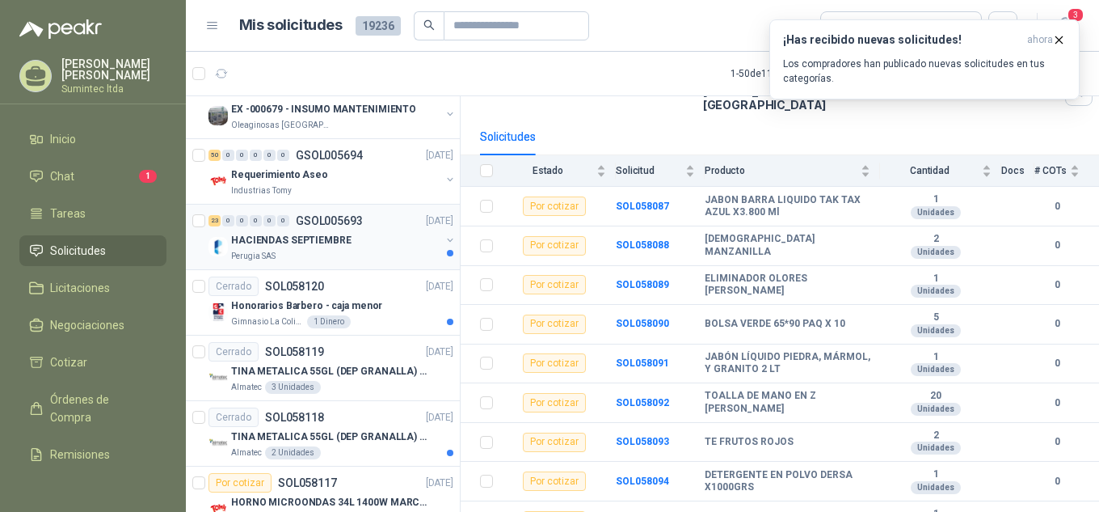
click at [444, 253] on div at bounding box center [450, 247] width 13 height 26
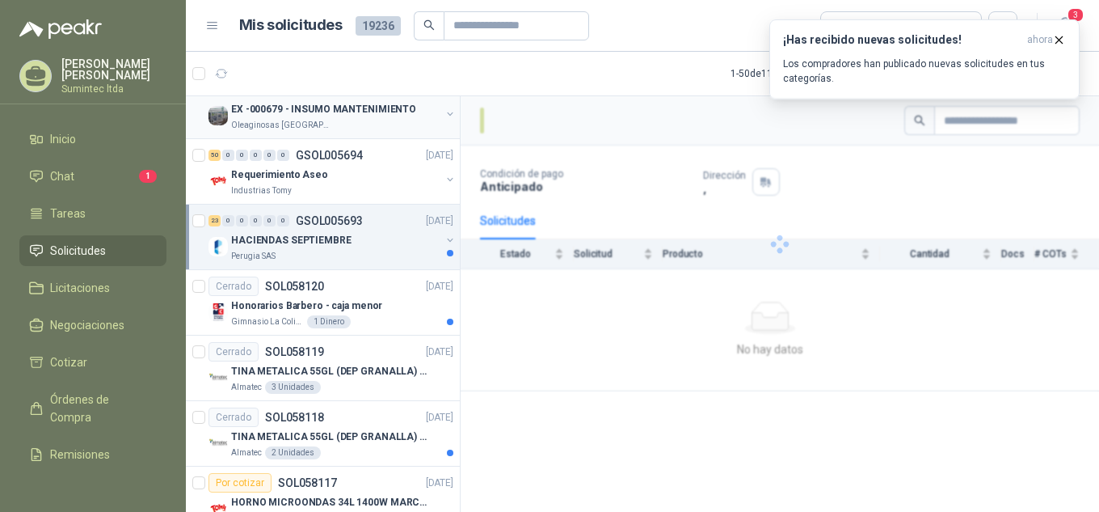
click at [363, 113] on p "EX -000679 - INSUMO MANTENIMIENTO" at bounding box center [323, 109] width 185 height 15
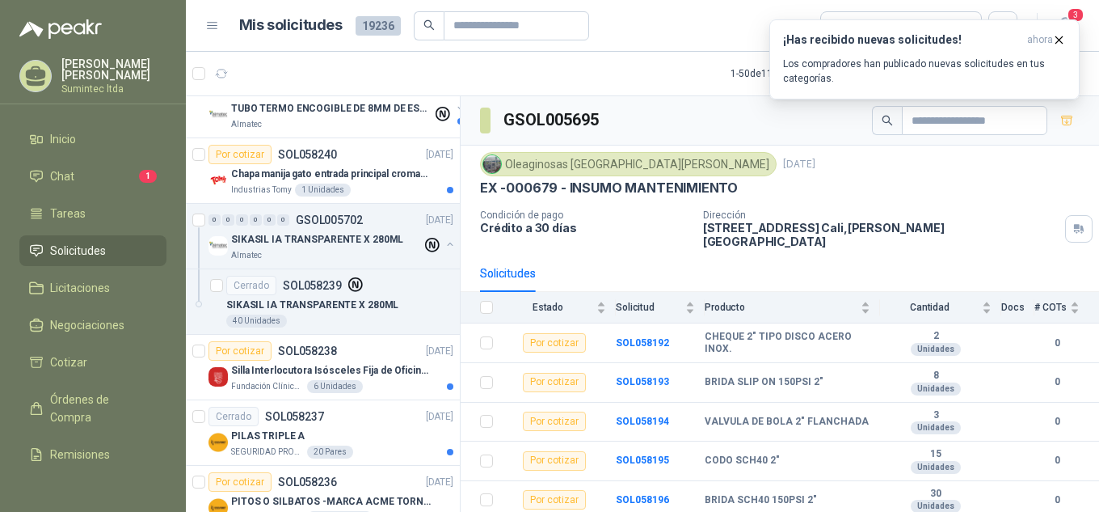
scroll to position [68, 0]
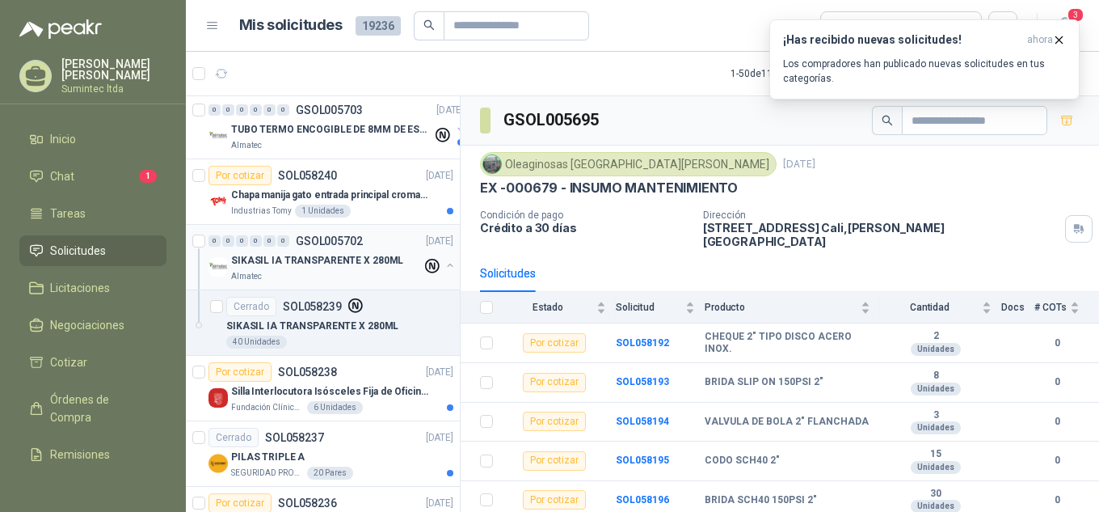
click at [369, 266] on p "SIKASIL IA TRANSPARENTE X 280ML" at bounding box center [317, 260] width 172 height 15
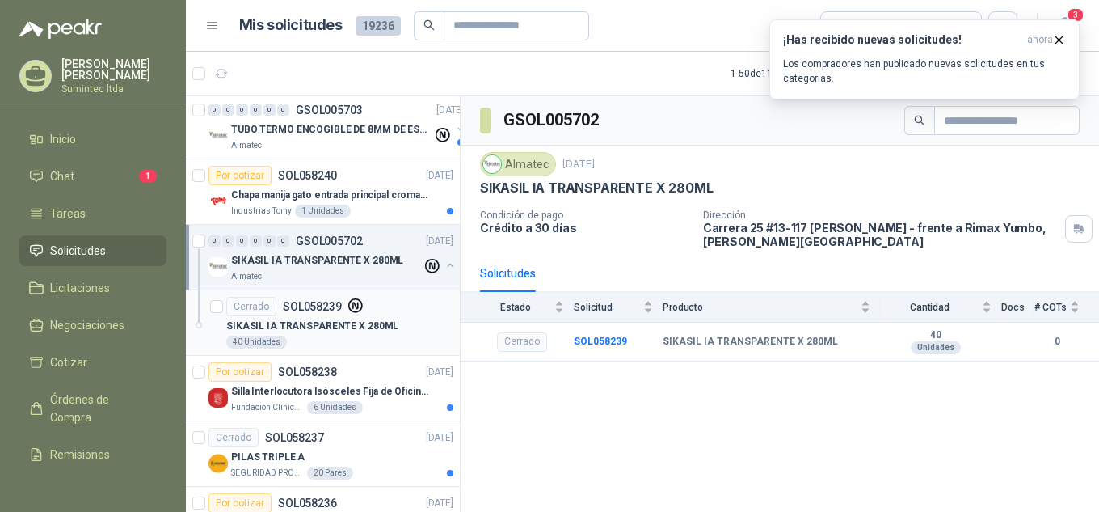
click at [264, 325] on p "SIKASIL IA TRANSPARENTE X 280ML" at bounding box center [312, 326] width 172 height 15
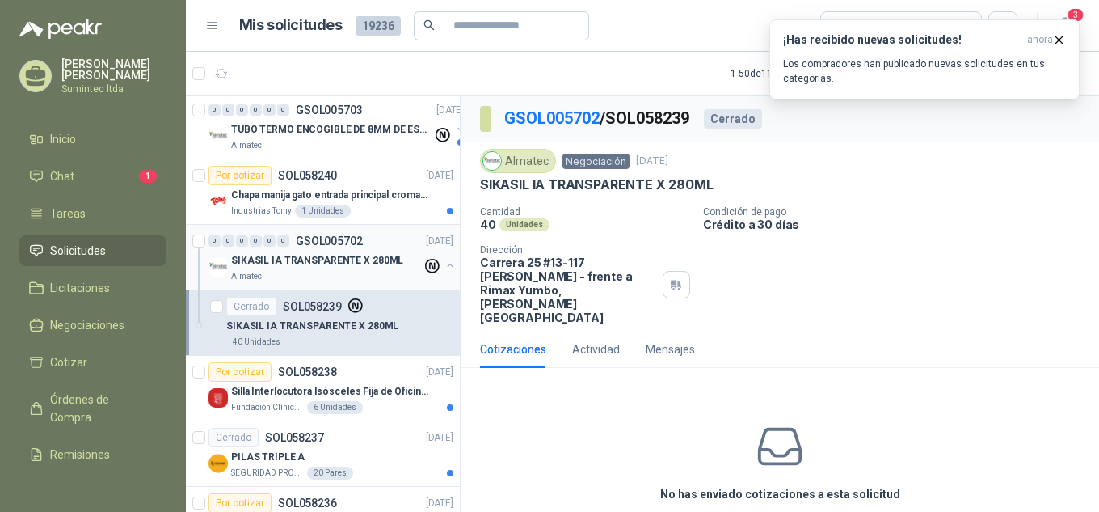
drag, startPoint x: 429, startPoint y: 293, endPoint x: 264, endPoint y: 259, distance: 168.5
click at [427, 293] on article "Cerrado SOL058239 SIKASIL IA TRANSPARENTE X 280ML 40 Unidades" at bounding box center [323, 322] width 274 height 65
